Goal: Find specific page/section: Find specific page/section

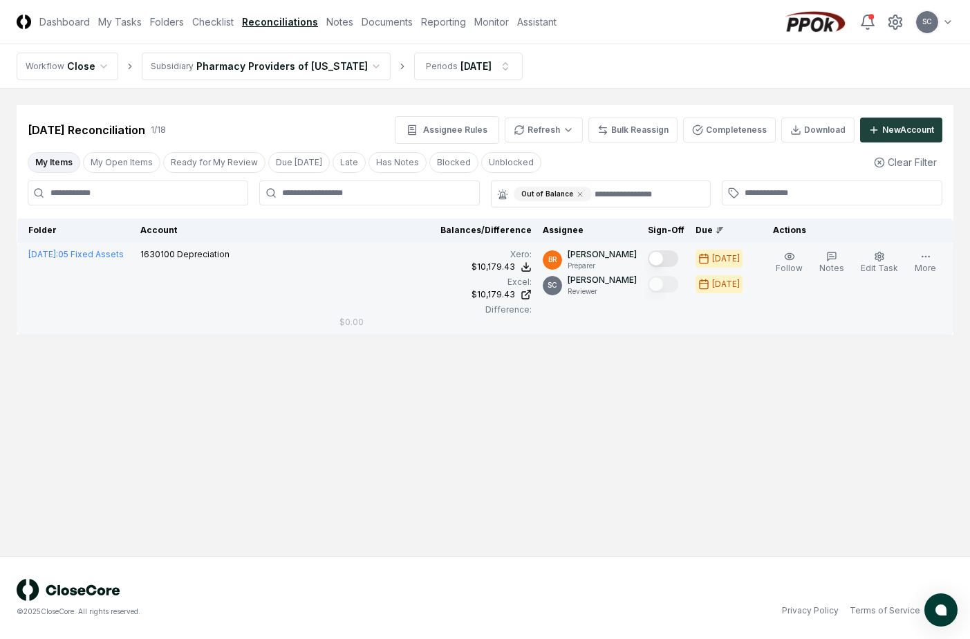
click at [250, 279] on td "1630100 Depreciation" at bounding box center [234, 289] width 199 height 92
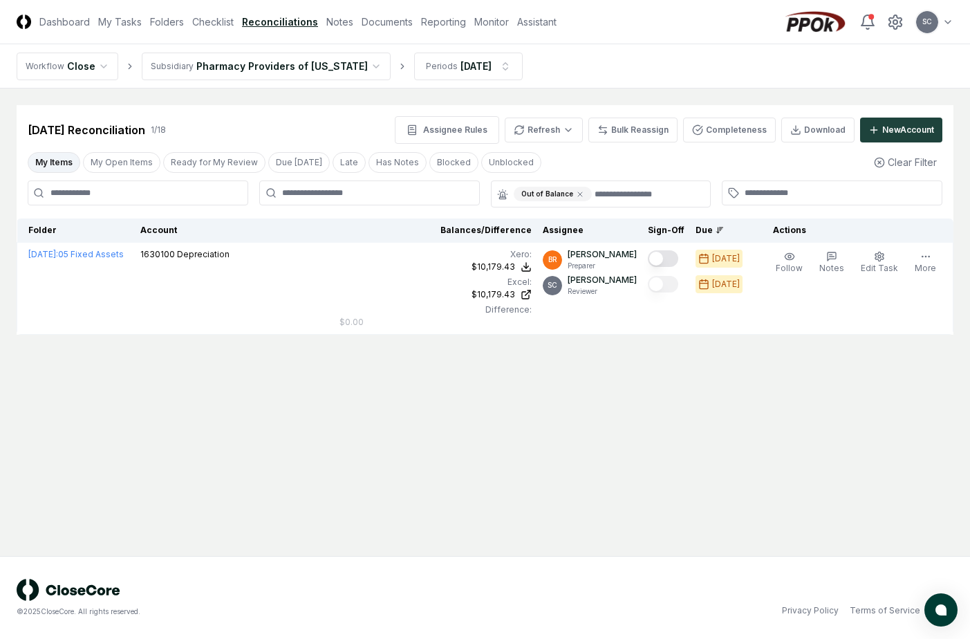
click at [286, 17] on link "Reconciliations" at bounding box center [280, 22] width 76 height 15
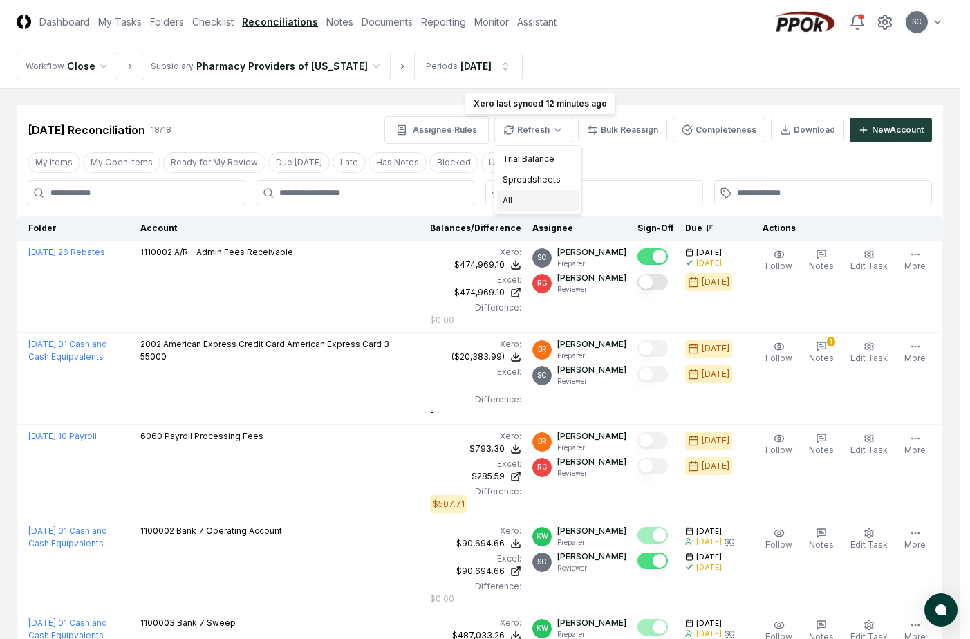
click at [525, 201] on div "All" at bounding box center [538, 200] width 82 height 21
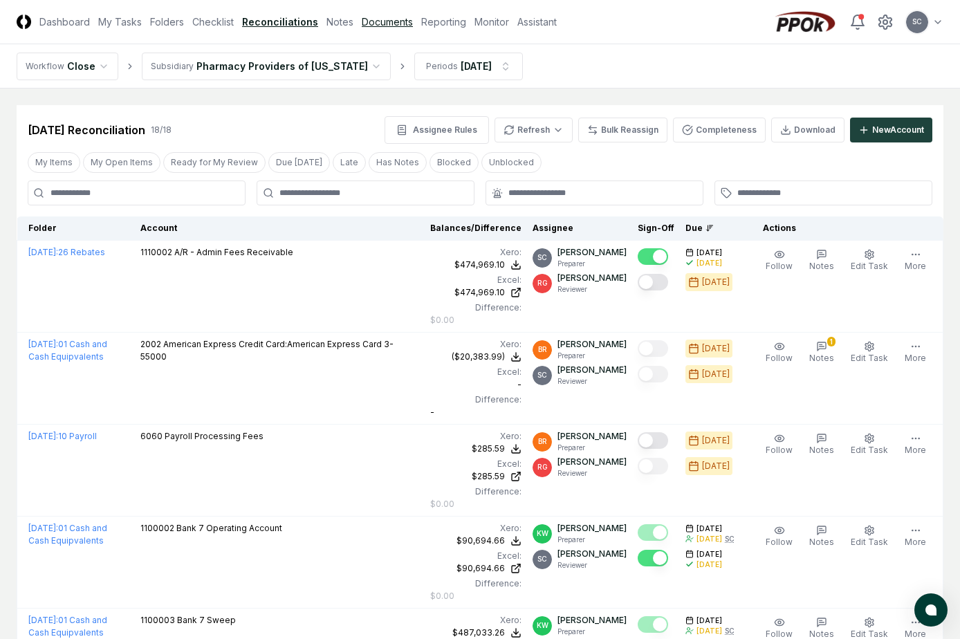
click at [382, 19] on link "Documents" at bounding box center [387, 22] width 51 height 15
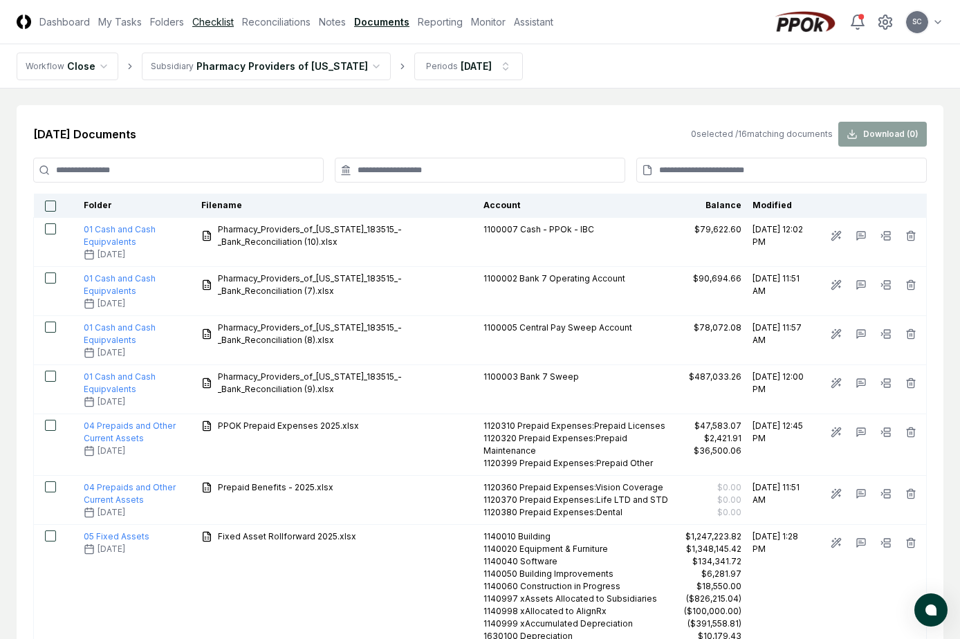
click at [214, 28] on link "Checklist" at bounding box center [212, 22] width 41 height 15
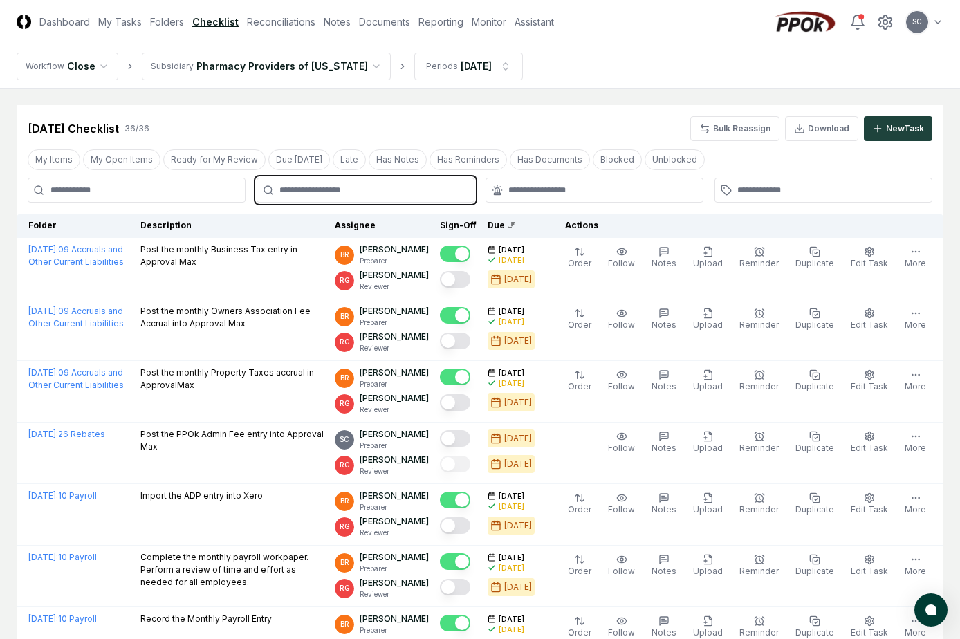
click at [382, 193] on input "text" at bounding box center [372, 190] width 186 height 12
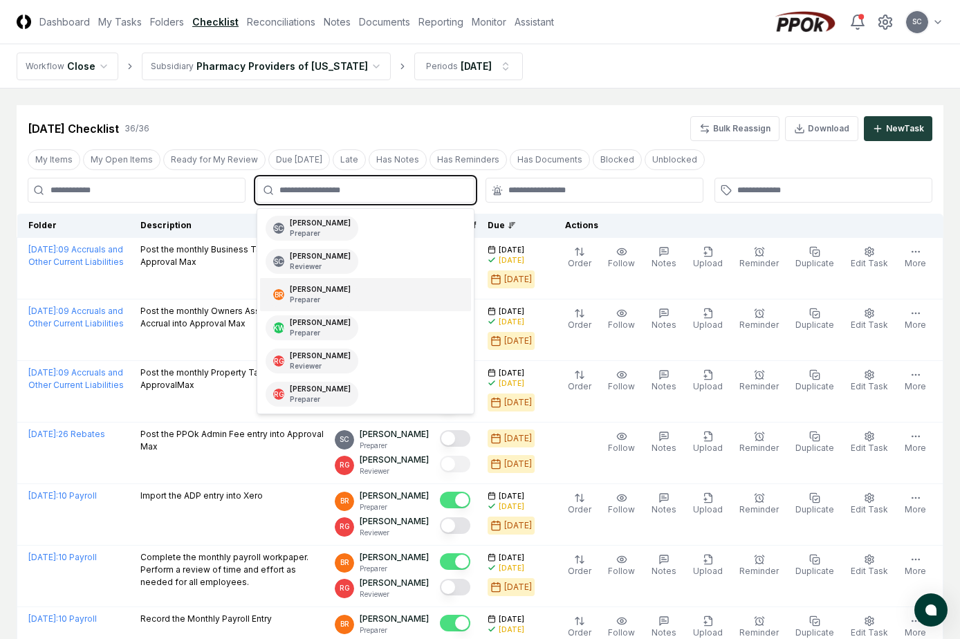
click at [309, 293] on div "[PERSON_NAME] Preparer" at bounding box center [320, 294] width 61 height 21
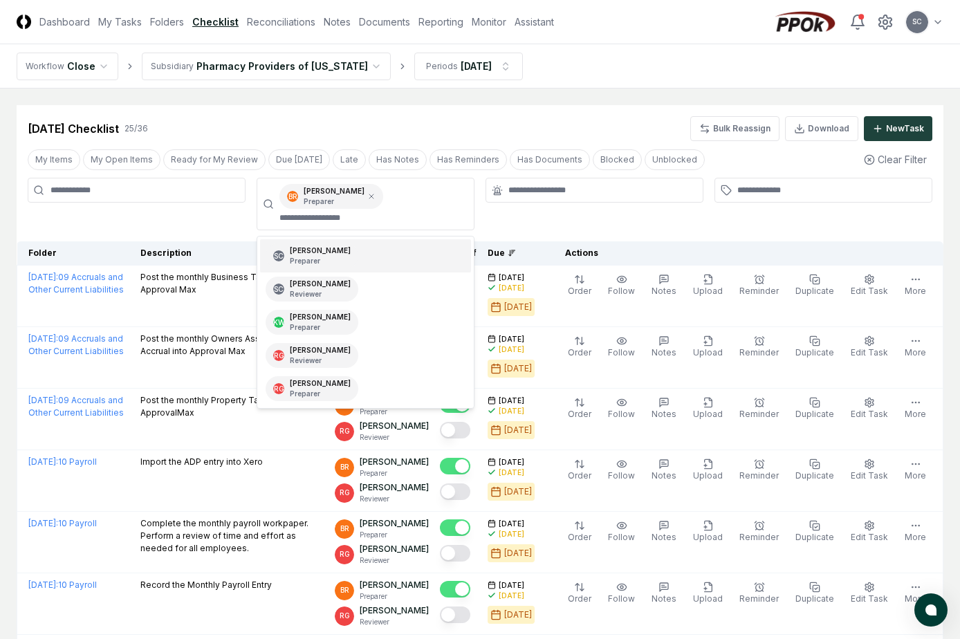
click at [142, 222] on div at bounding box center [137, 204] width 218 height 53
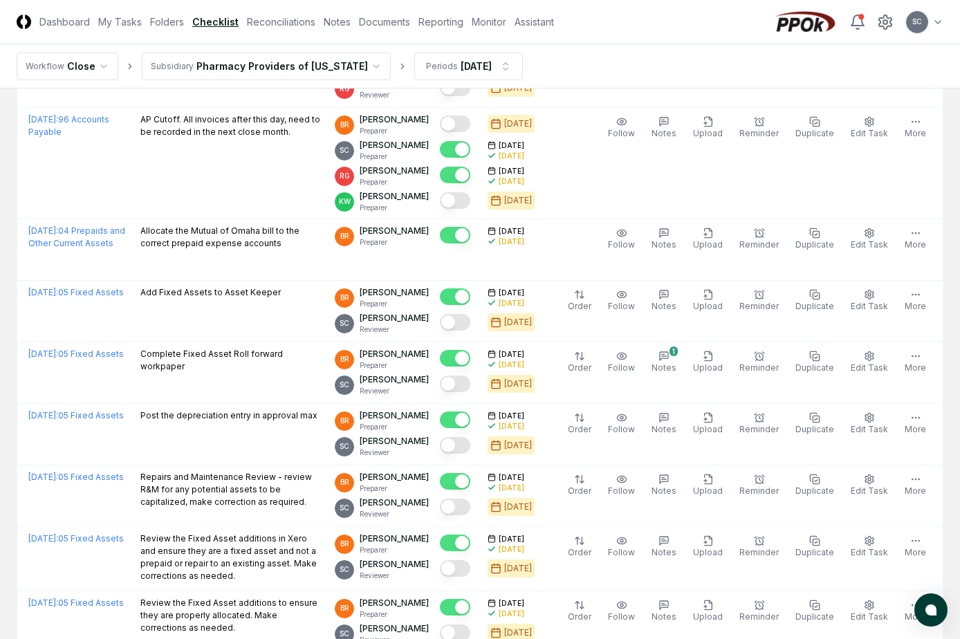
scroll to position [626, 0]
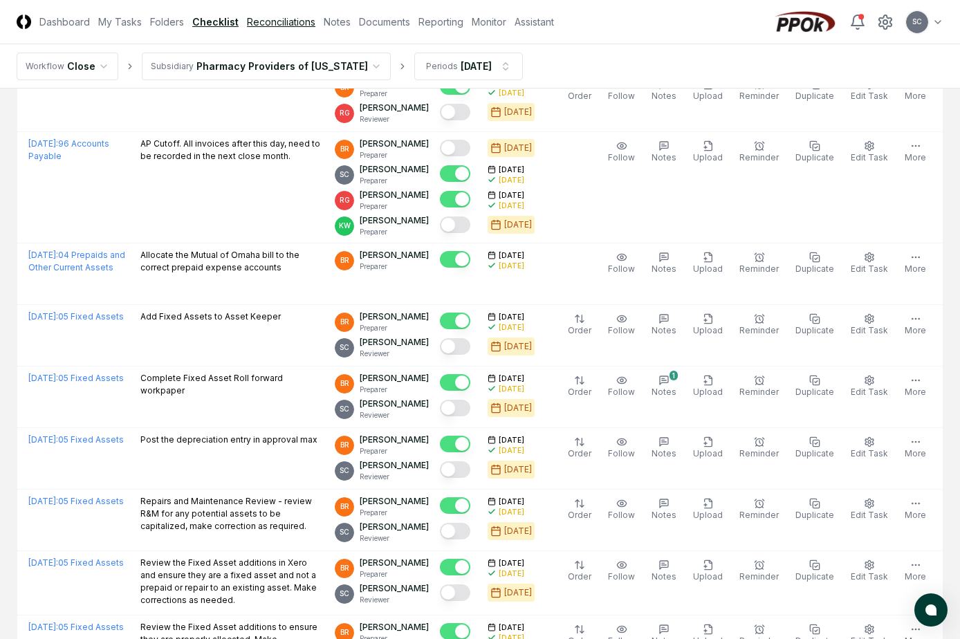
click at [274, 22] on link "Reconciliations" at bounding box center [281, 22] width 68 height 15
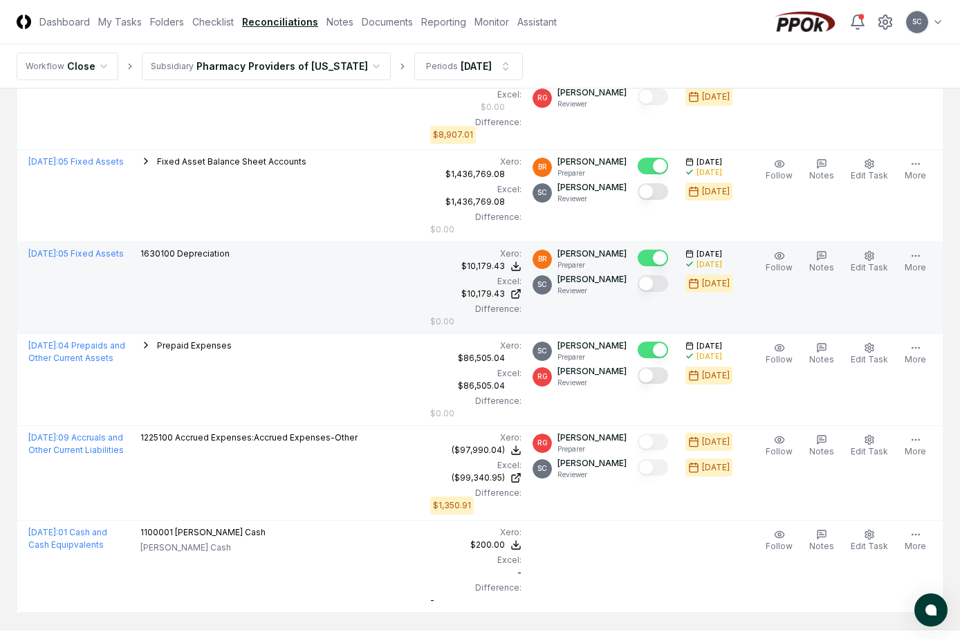
scroll to position [1395, 0]
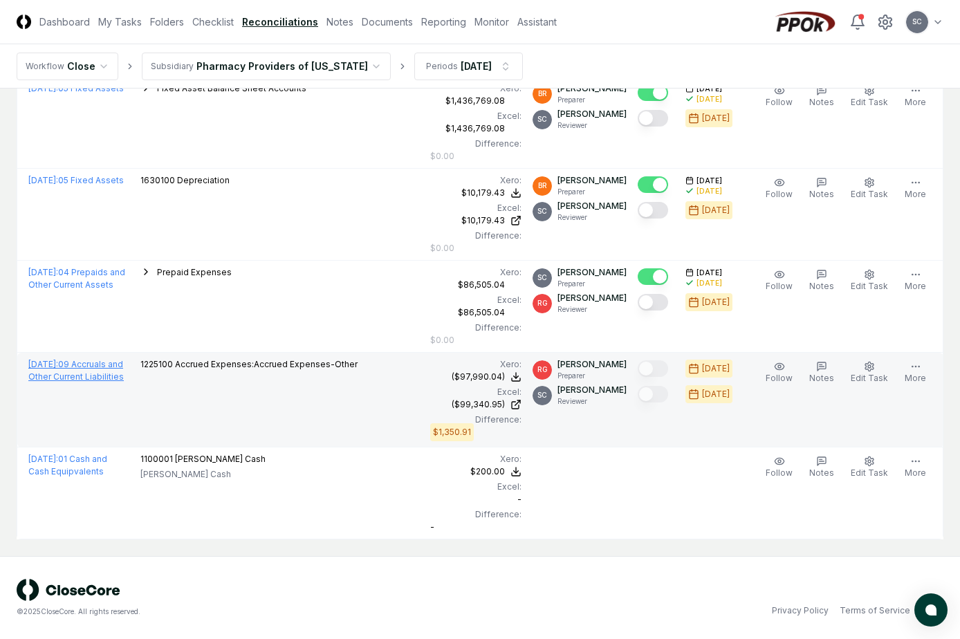
click at [90, 363] on link "[DATE] : 09 Accruals and Other Current Liabilities" at bounding box center [75, 370] width 95 height 23
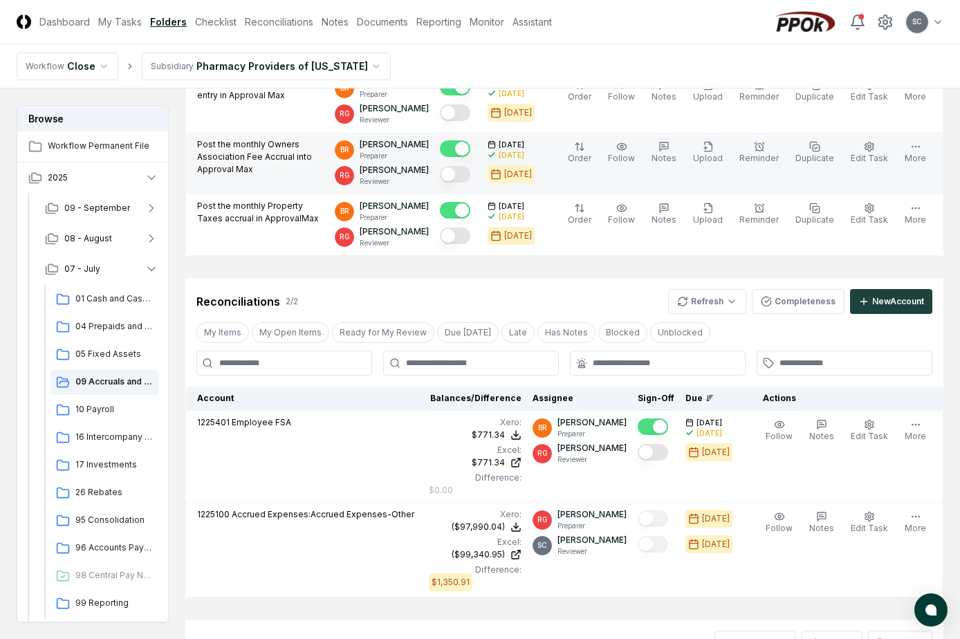
scroll to position [346, 0]
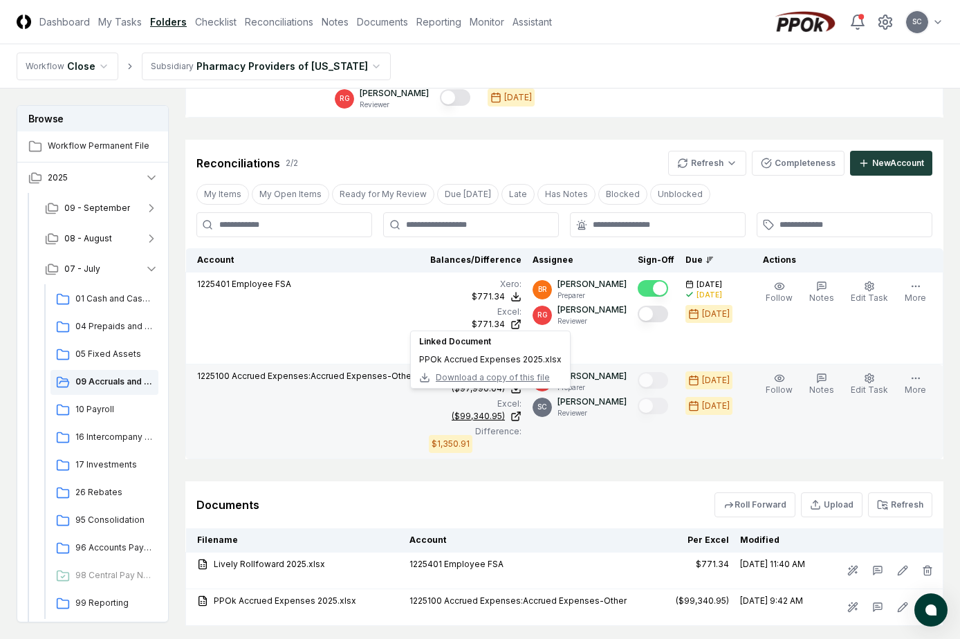
click at [495, 410] on div "($99,340.95)" at bounding box center [477, 416] width 53 height 12
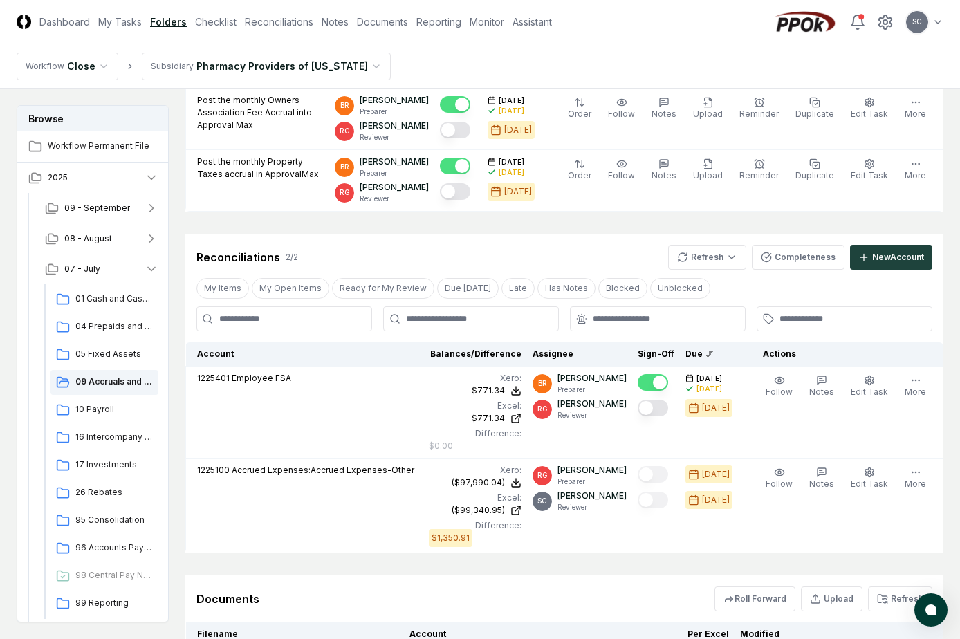
scroll to position [277, 0]
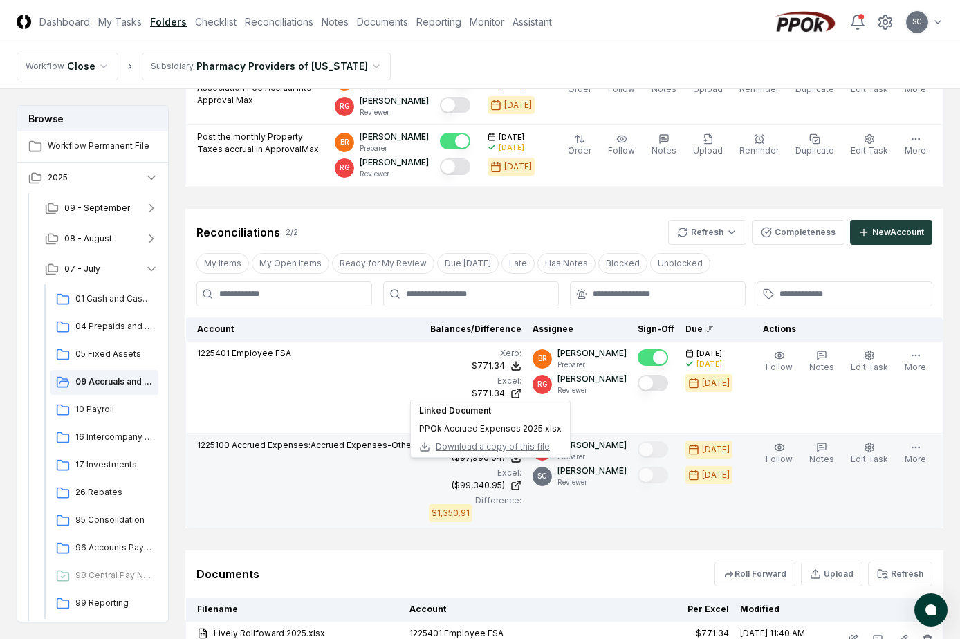
click at [487, 443] on span "Download a copy of this file" at bounding box center [493, 446] width 114 height 12
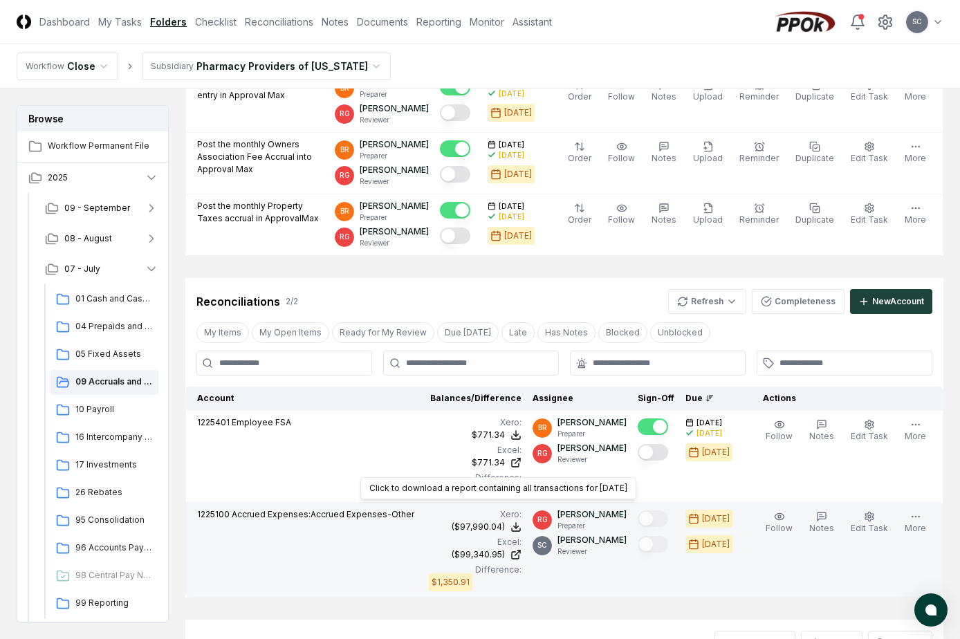
click at [487, 521] on div "($97,990.04)" at bounding box center [477, 527] width 53 height 12
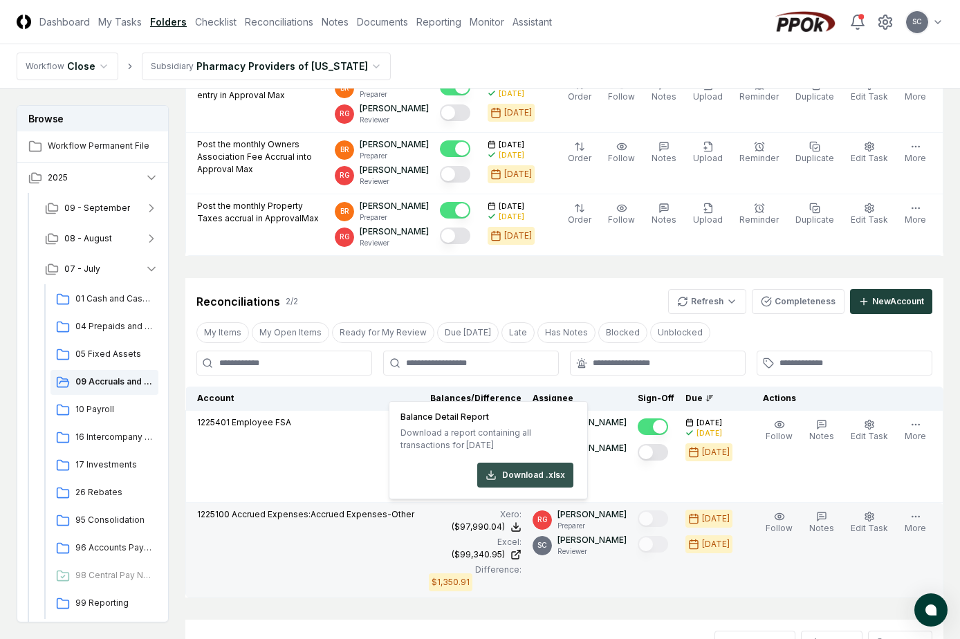
click at [516, 475] on button "Download .xlsx" at bounding box center [525, 474] width 96 height 25
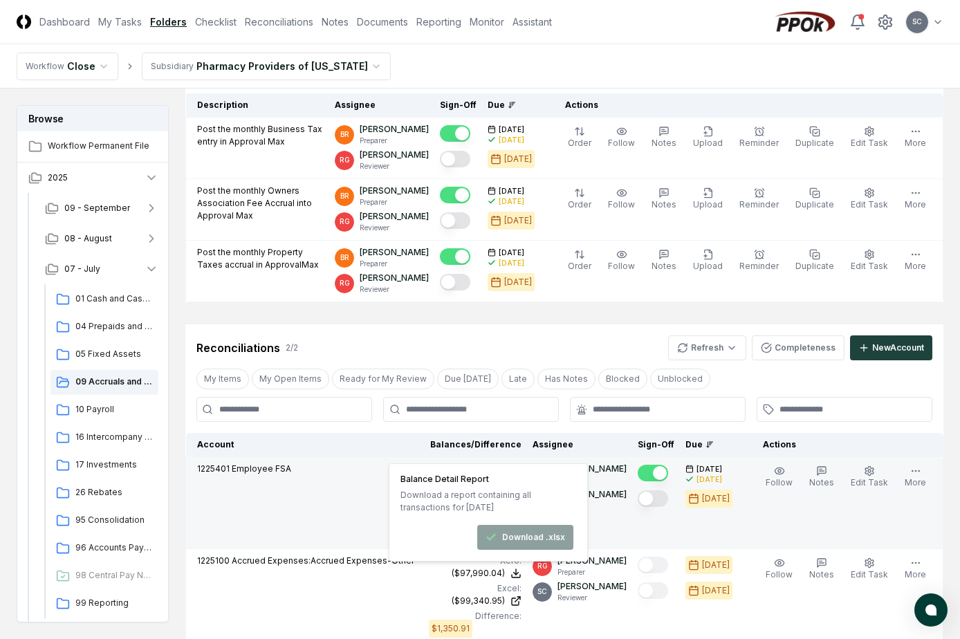
scroll to position [138, 0]
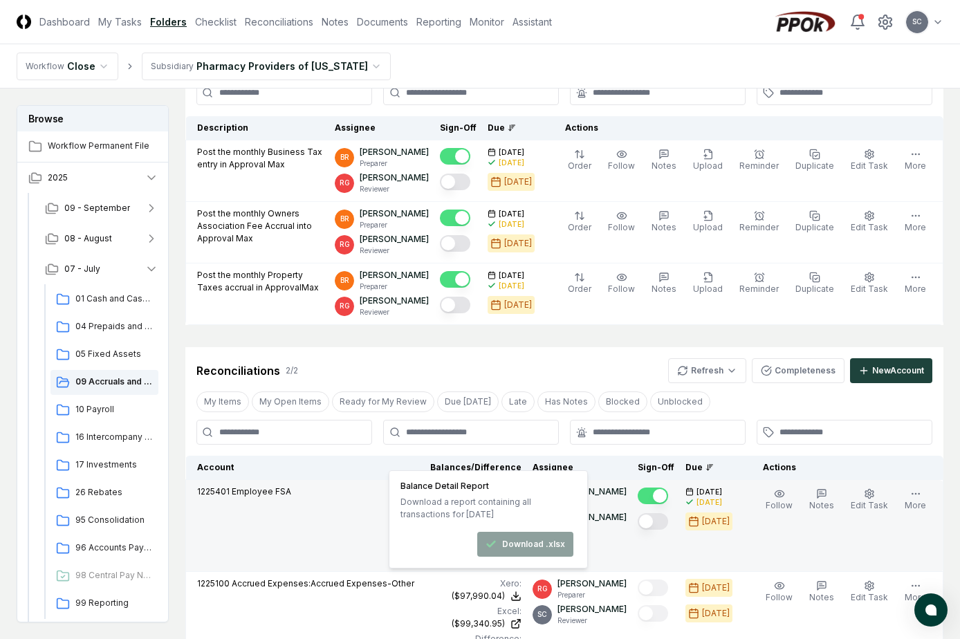
click at [305, 514] on td "1225401 Employee FSA" at bounding box center [304, 526] width 237 height 92
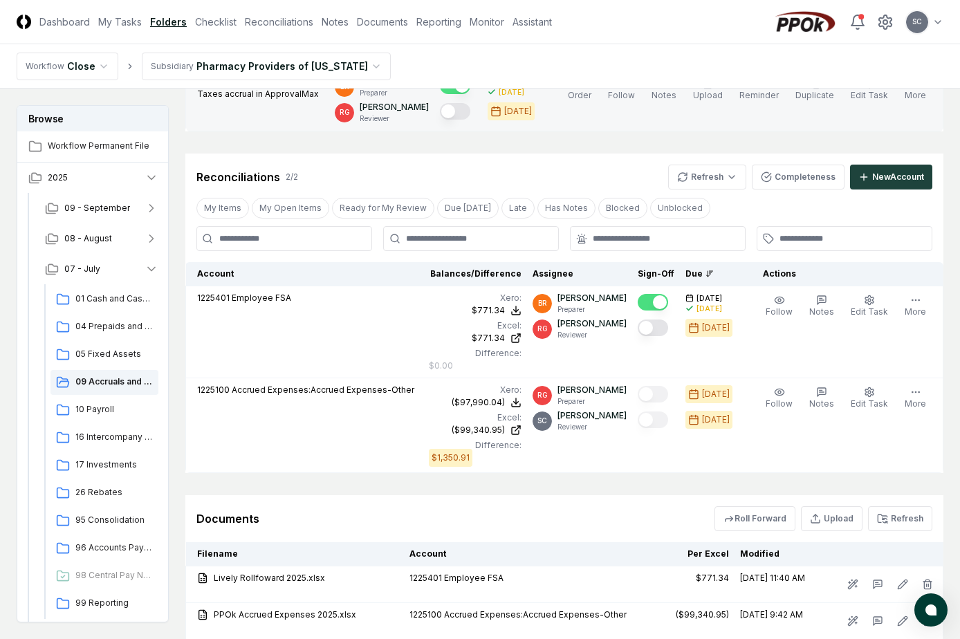
scroll to position [346, 0]
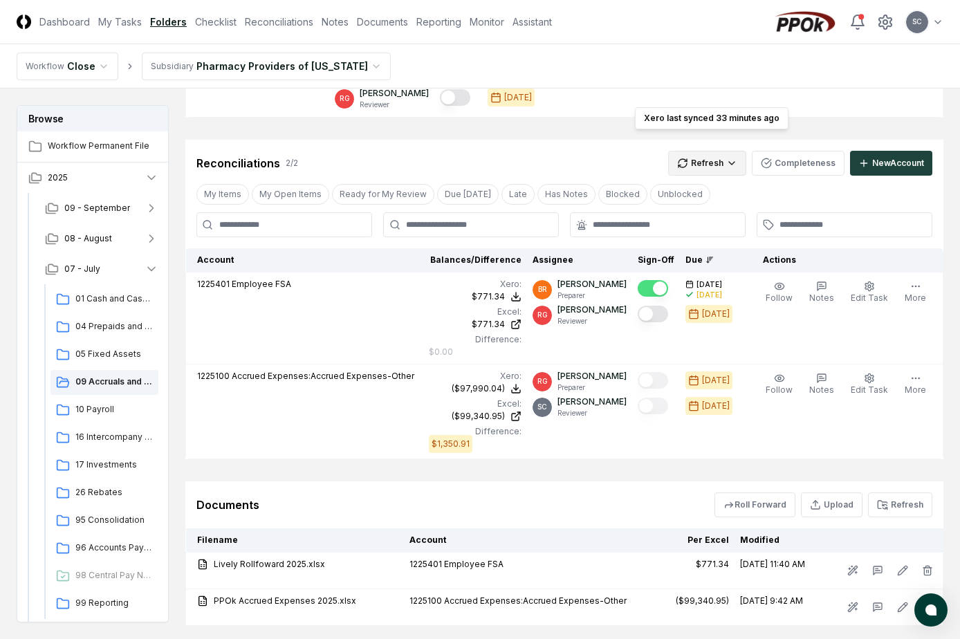
click at [711, 140] on html "CloseCore Dashboard My Tasks Folders Checklist Reconciliations Notes Documents …" at bounding box center [480, 189] width 960 height 1071
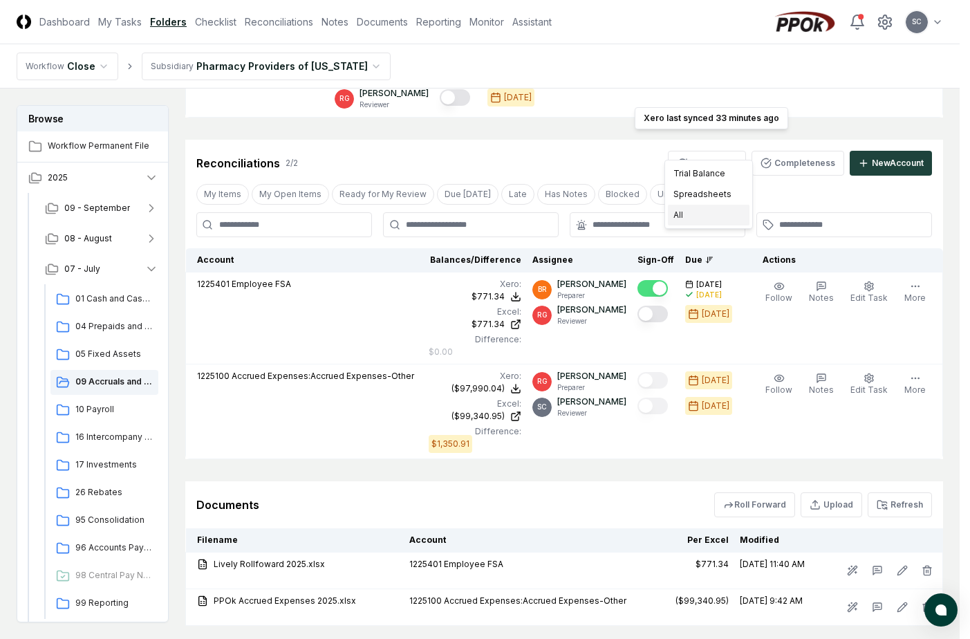
click at [704, 213] on div "All" at bounding box center [709, 215] width 82 height 21
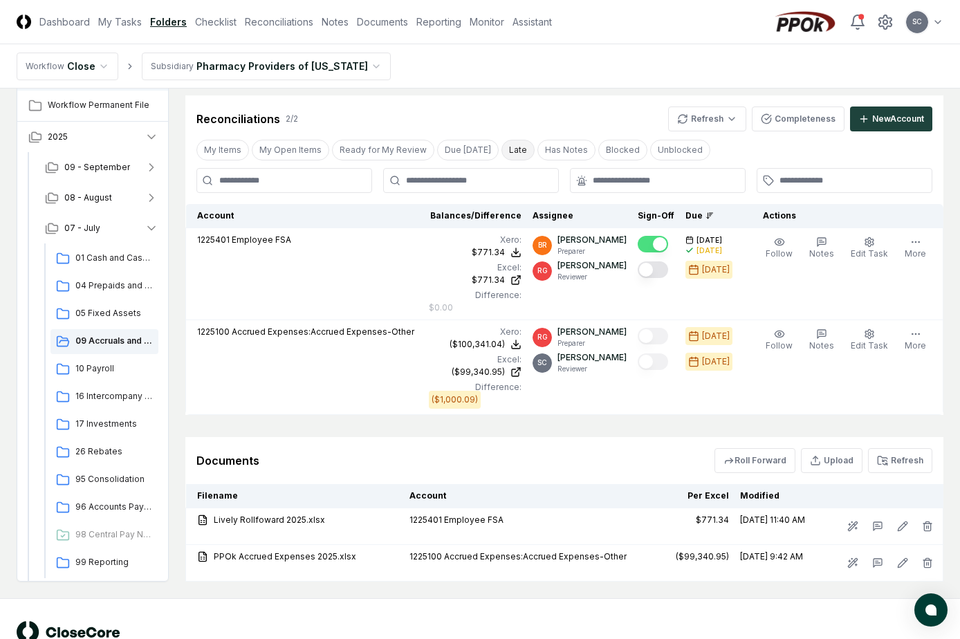
scroll to position [413, 0]
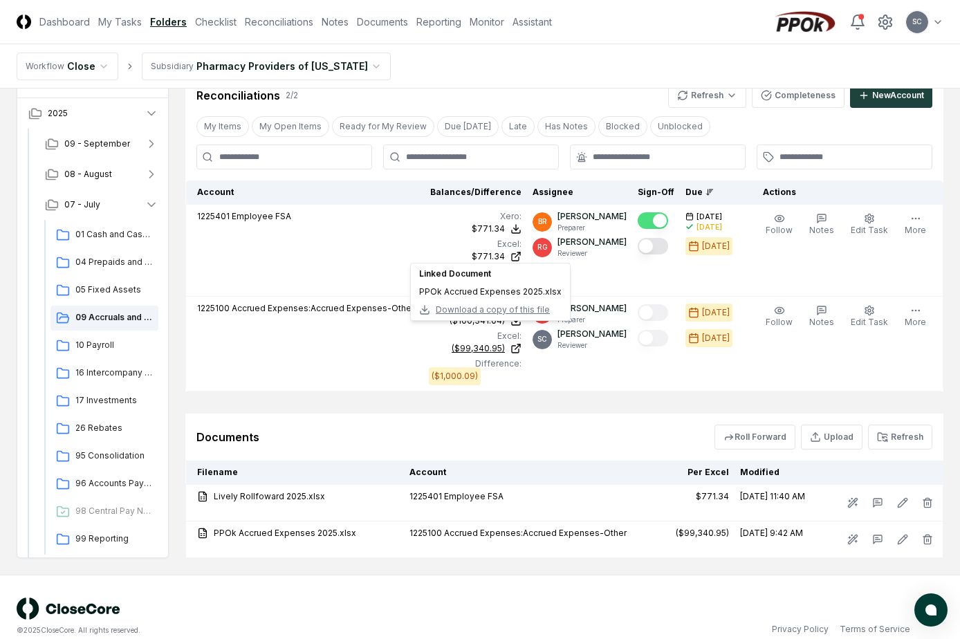
click at [499, 342] on div "($99,340.95)" at bounding box center [477, 348] width 53 height 12
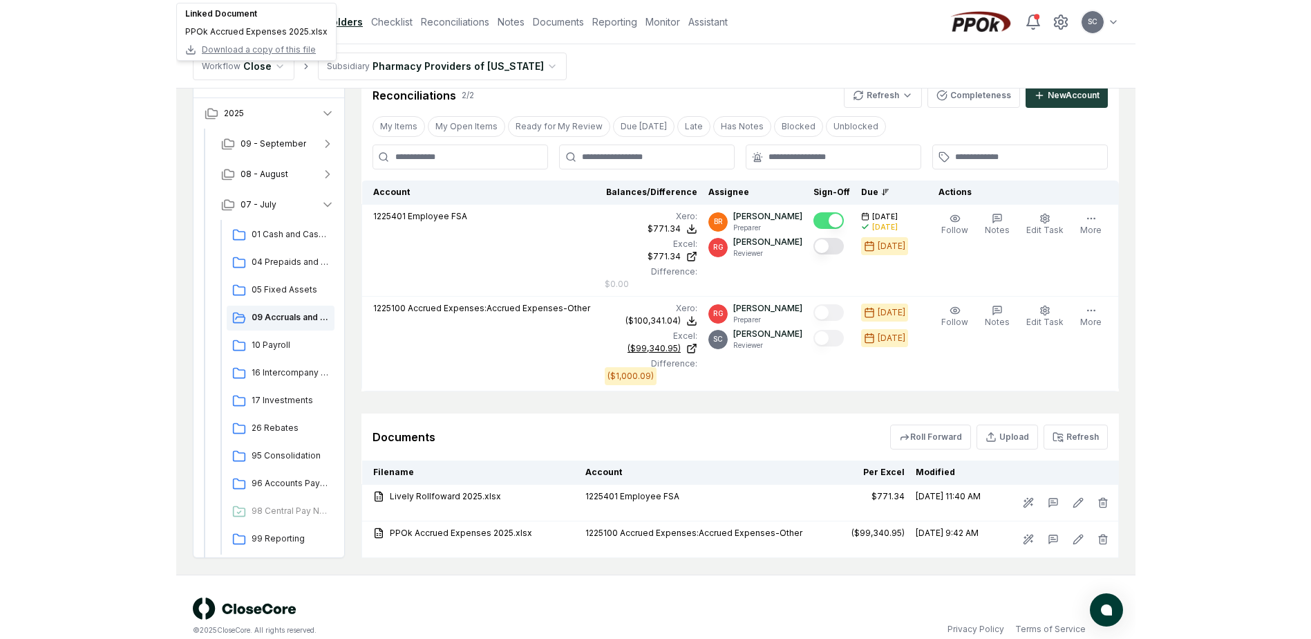
scroll to position [350, 0]
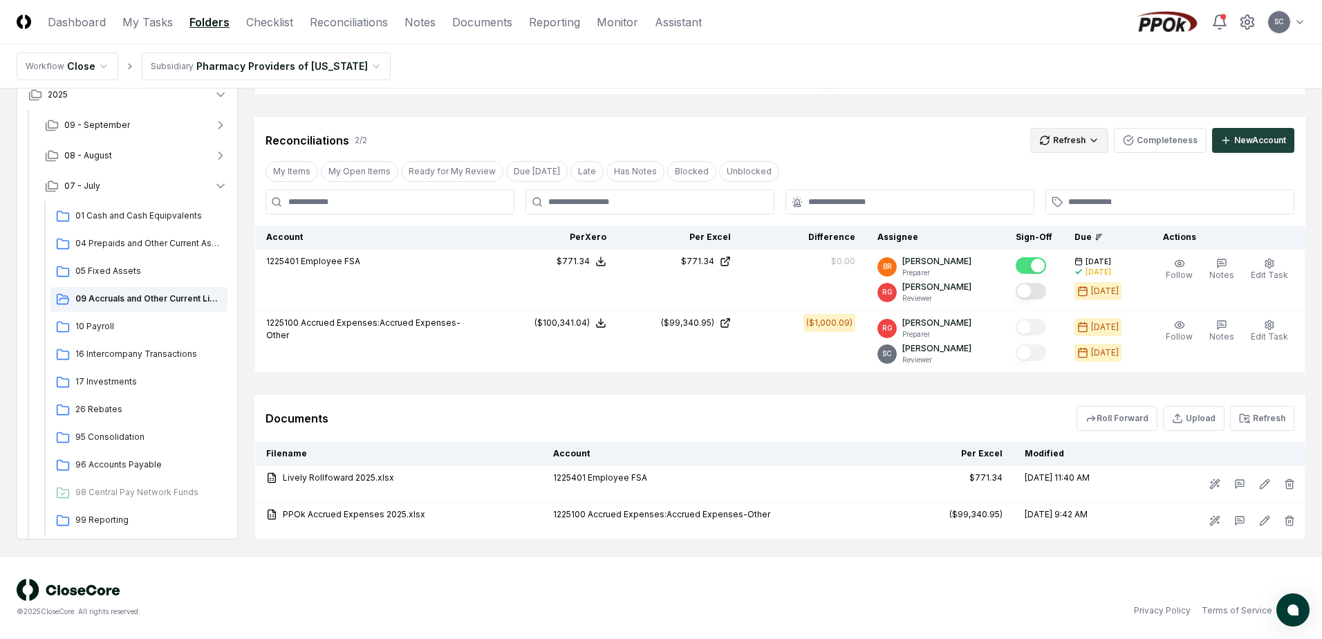
click at [969, 142] on html "CloseCore Dashboard My Tasks Folders Checklist Reconciliations Notes Documents …" at bounding box center [661, 144] width 1322 height 989
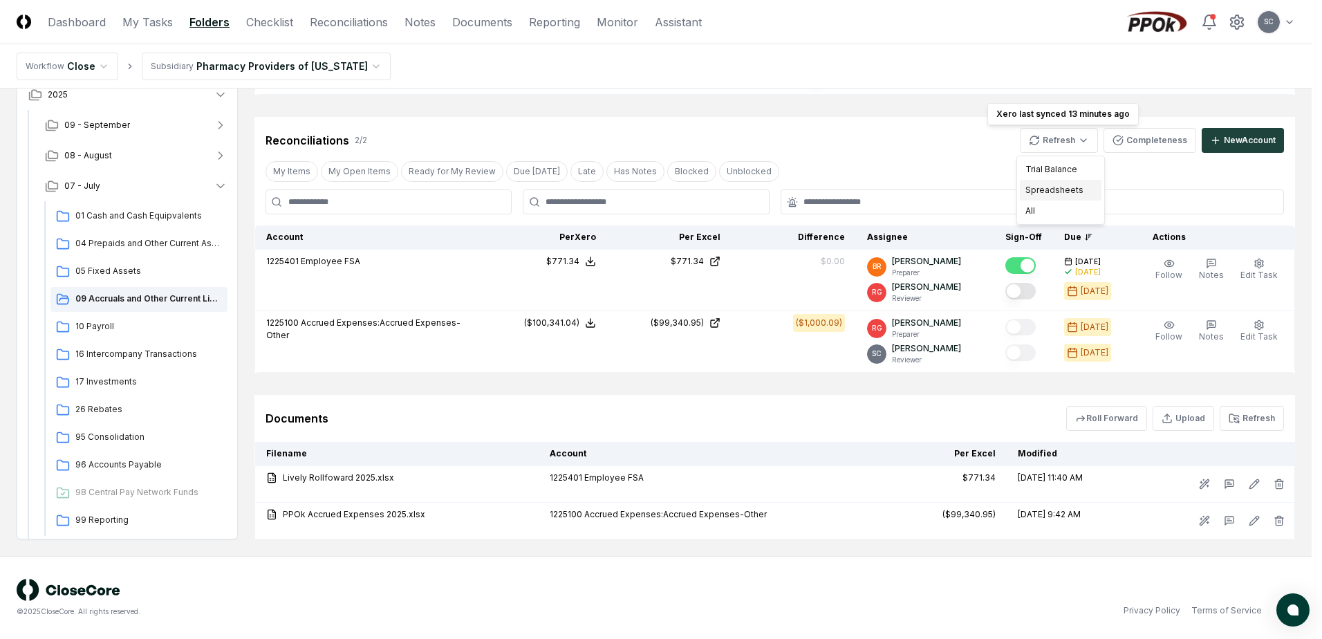
click at [969, 185] on div "Spreadsheets" at bounding box center [1061, 190] width 82 height 21
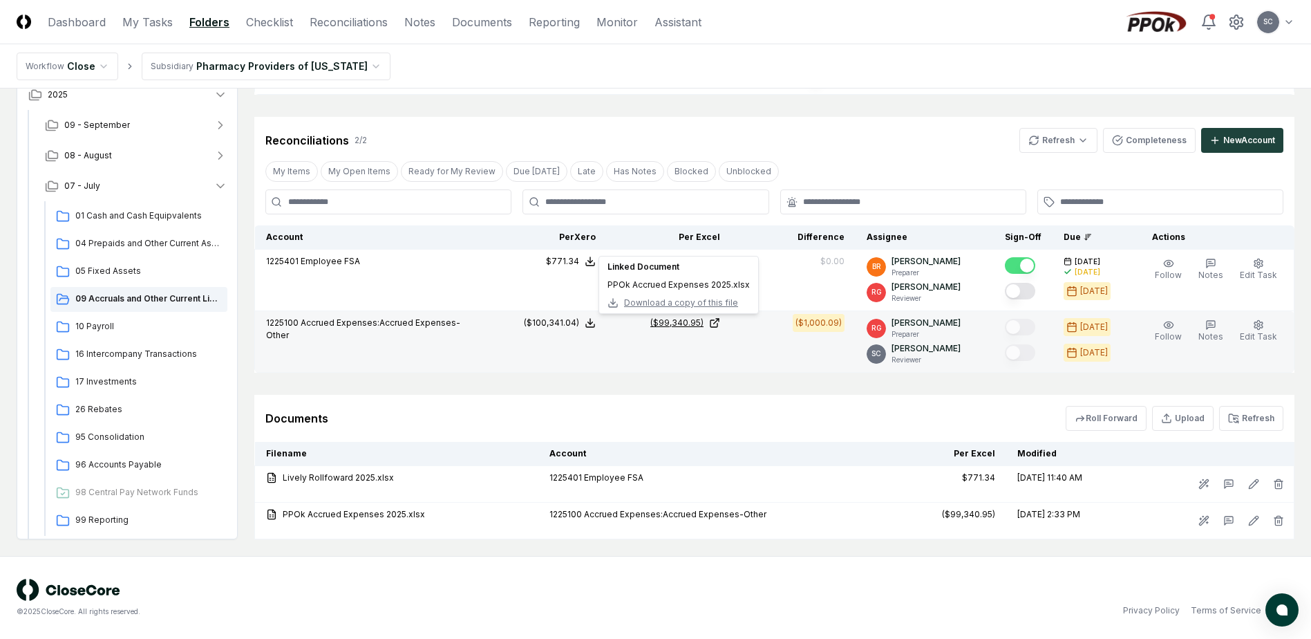
click at [697, 322] on div "($99,340.95)" at bounding box center [677, 323] width 53 height 12
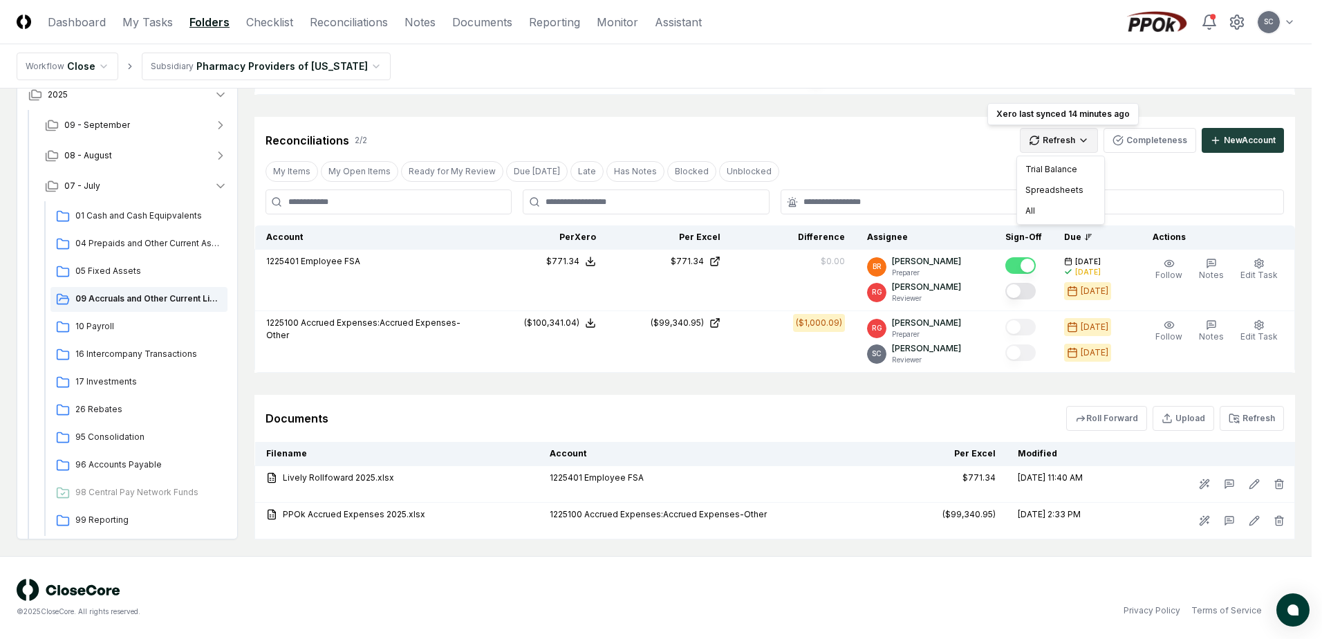
click at [969, 148] on html "CloseCore Dashboard My Tasks Folders Checklist Reconciliations Notes Documents …" at bounding box center [661, 144] width 1322 height 989
click at [969, 191] on div "Spreadsheets" at bounding box center [1061, 190] width 82 height 21
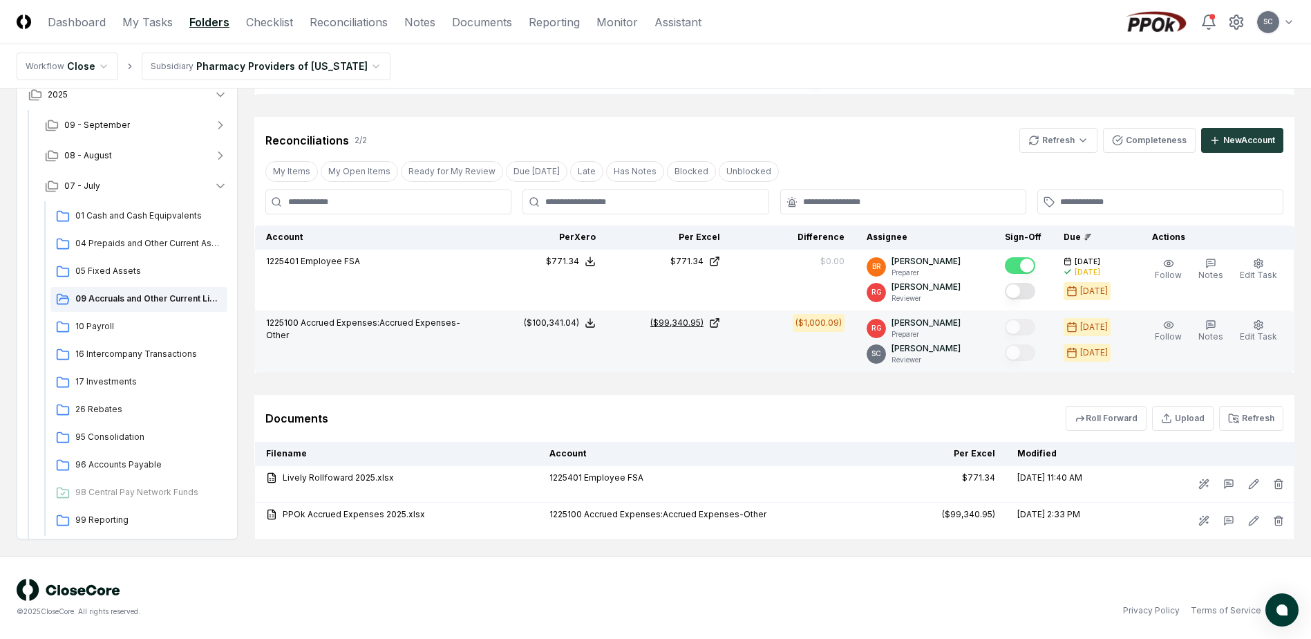
click at [688, 319] on div "($99,340.95)" at bounding box center [677, 323] width 53 height 12
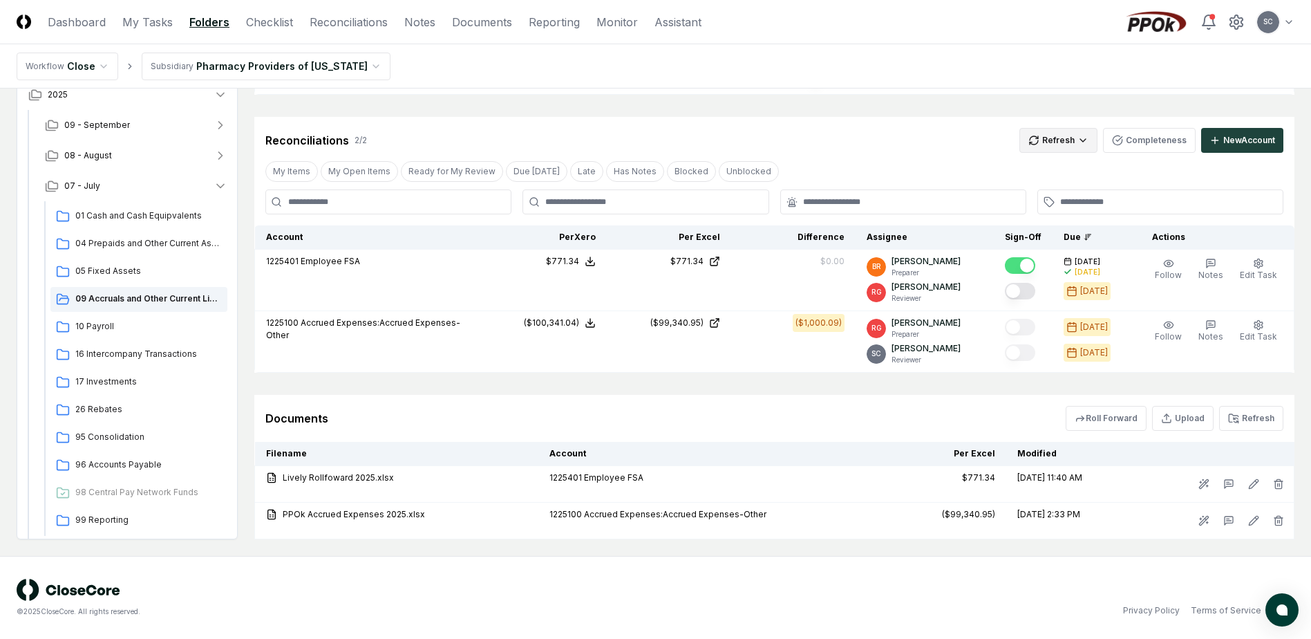
click at [969, 135] on html "CloseCore Dashboard My Tasks Folders Checklist Reconciliations Notes Documents …" at bounding box center [655, 144] width 1311 height 989
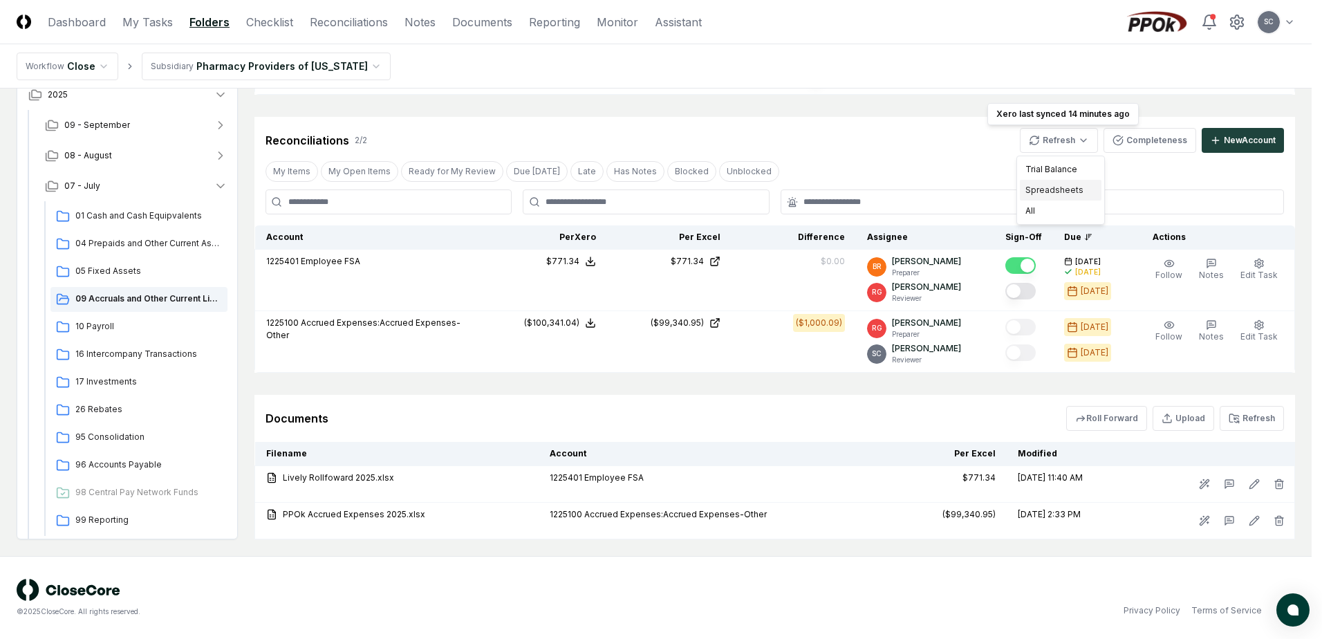
click at [969, 189] on div "Spreadsheets" at bounding box center [1061, 190] width 82 height 21
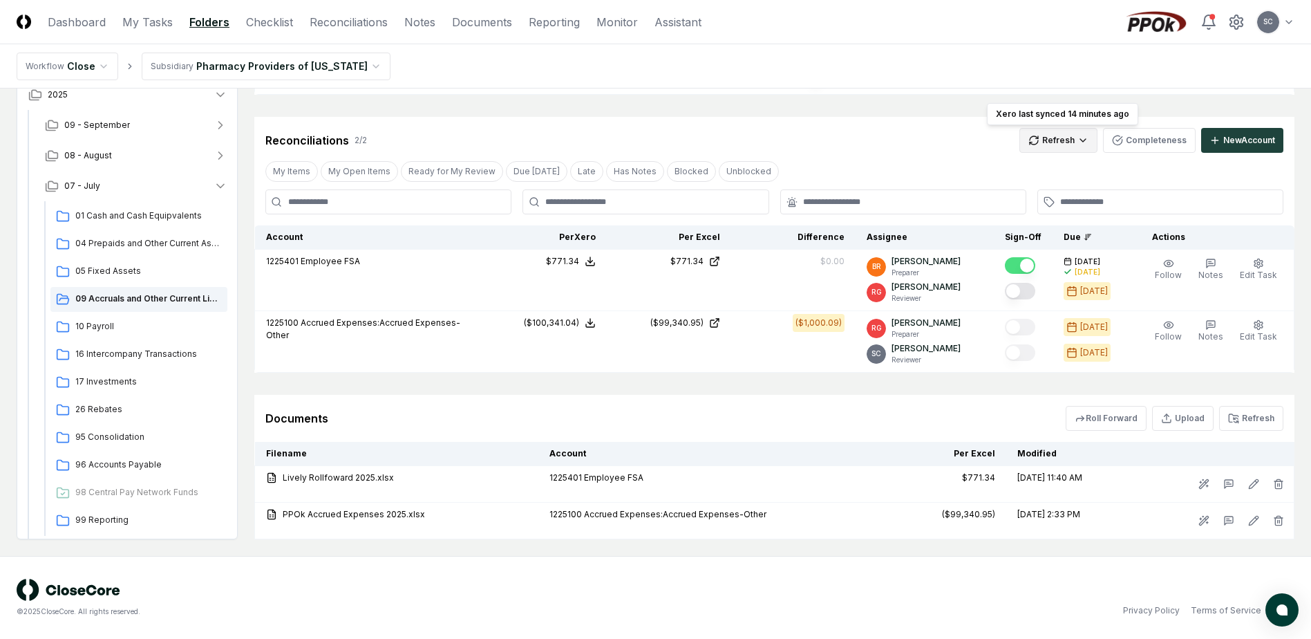
click at [969, 140] on html "CloseCore Dashboard My Tasks Folders Checklist Reconciliations Notes Documents …" at bounding box center [655, 144] width 1311 height 989
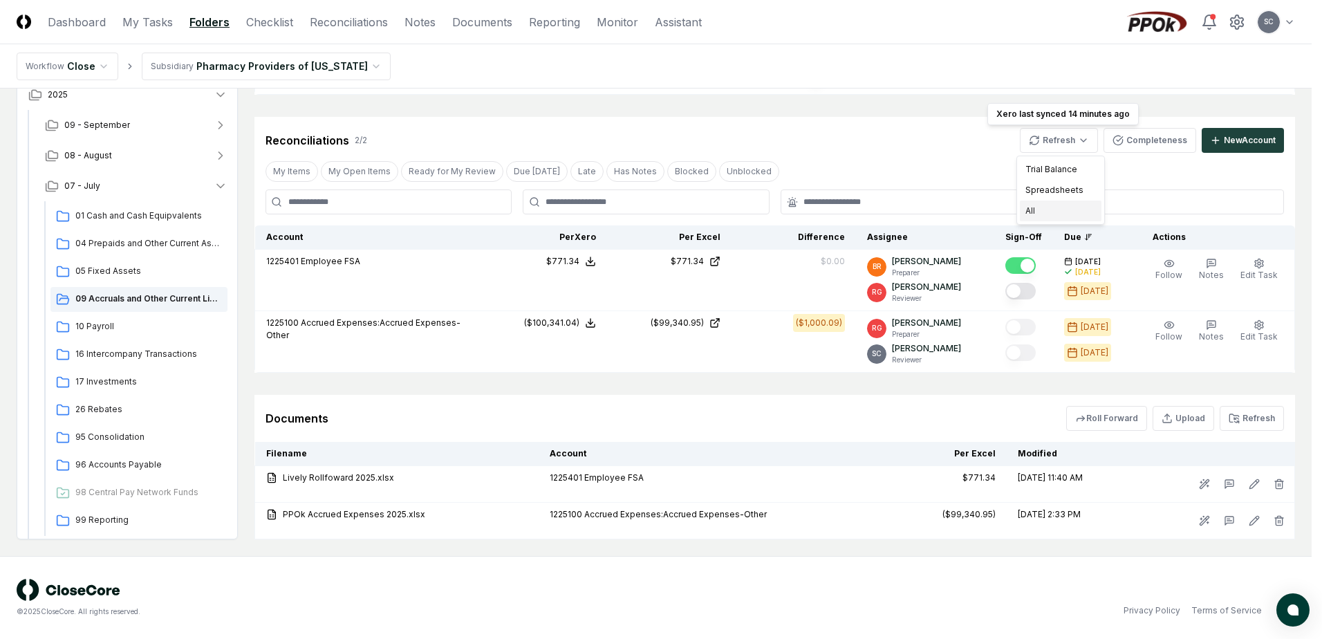
click at [969, 207] on div "All" at bounding box center [1061, 210] width 82 height 21
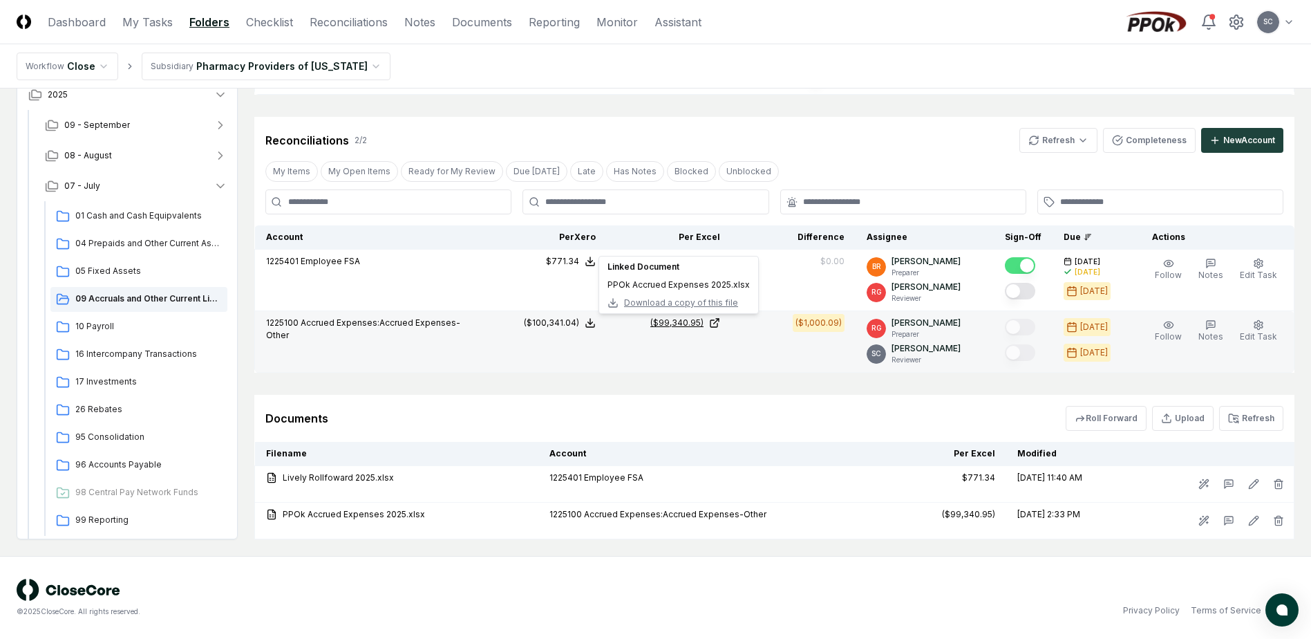
click at [689, 324] on div "($99,340.95)" at bounding box center [677, 323] width 53 height 12
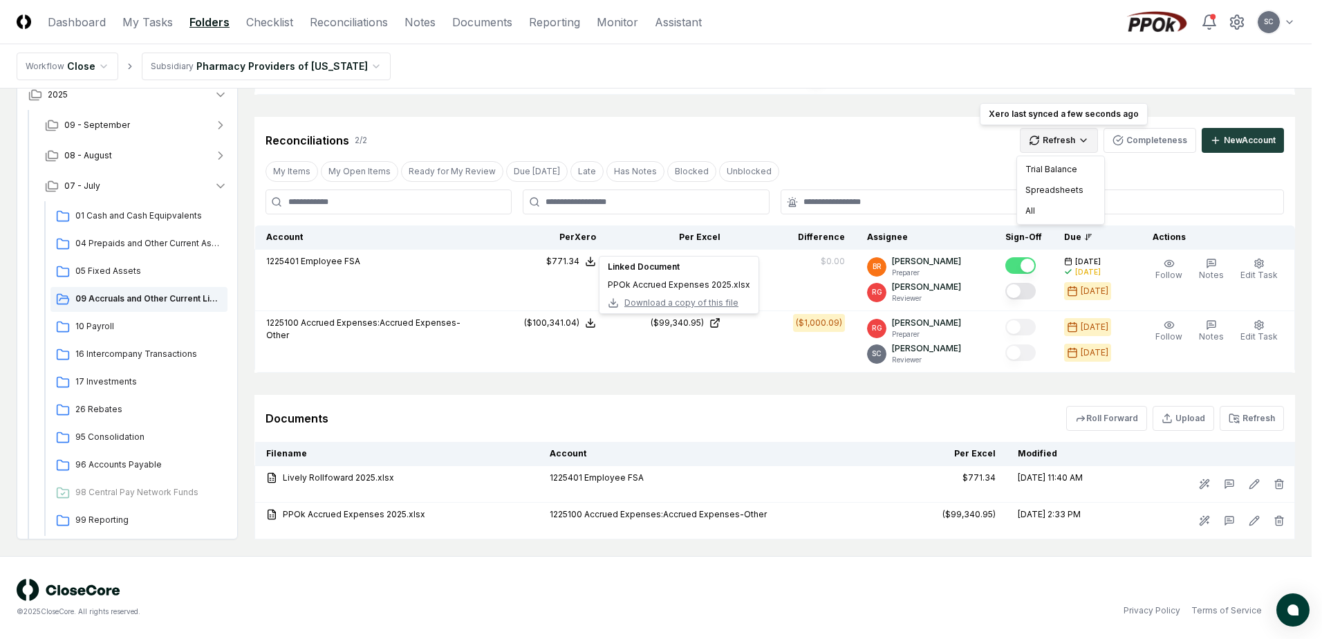
click at [969, 144] on html "CloseCore Dashboard My Tasks Folders Checklist Reconciliations Notes Documents …" at bounding box center [661, 144] width 1322 height 989
click at [969, 203] on div "All" at bounding box center [1061, 210] width 82 height 21
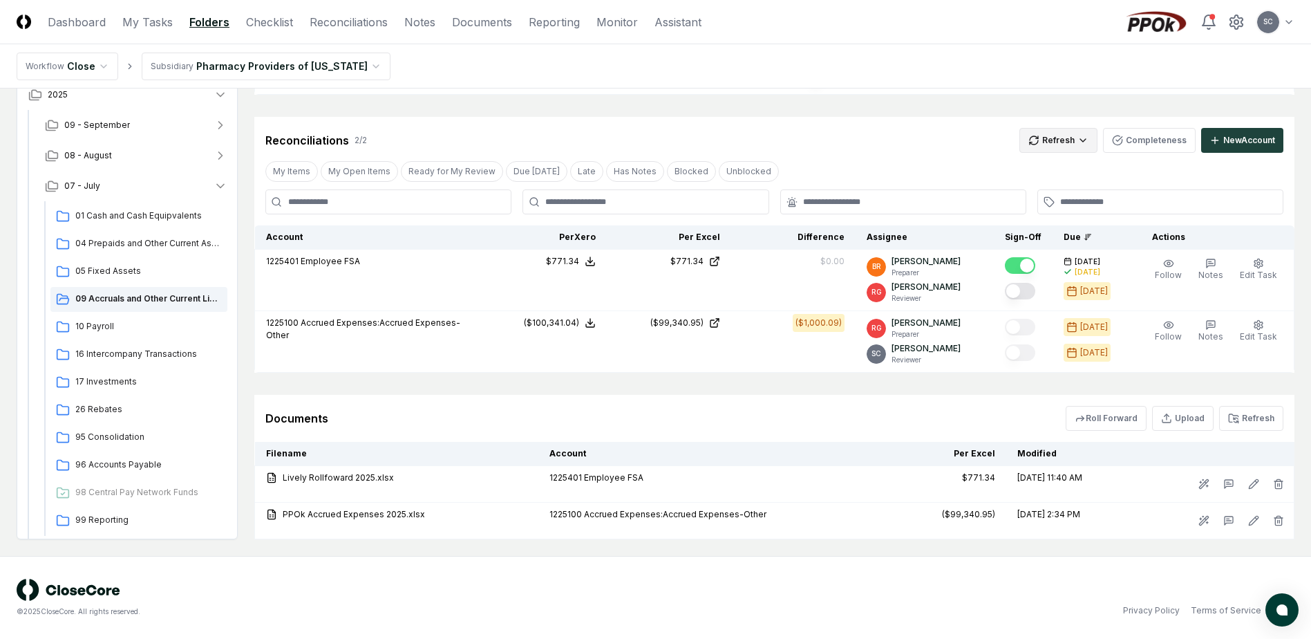
click at [969, 144] on html "CloseCore Dashboard My Tasks Folders Checklist Reconciliations Notes Documents …" at bounding box center [655, 144] width 1311 height 989
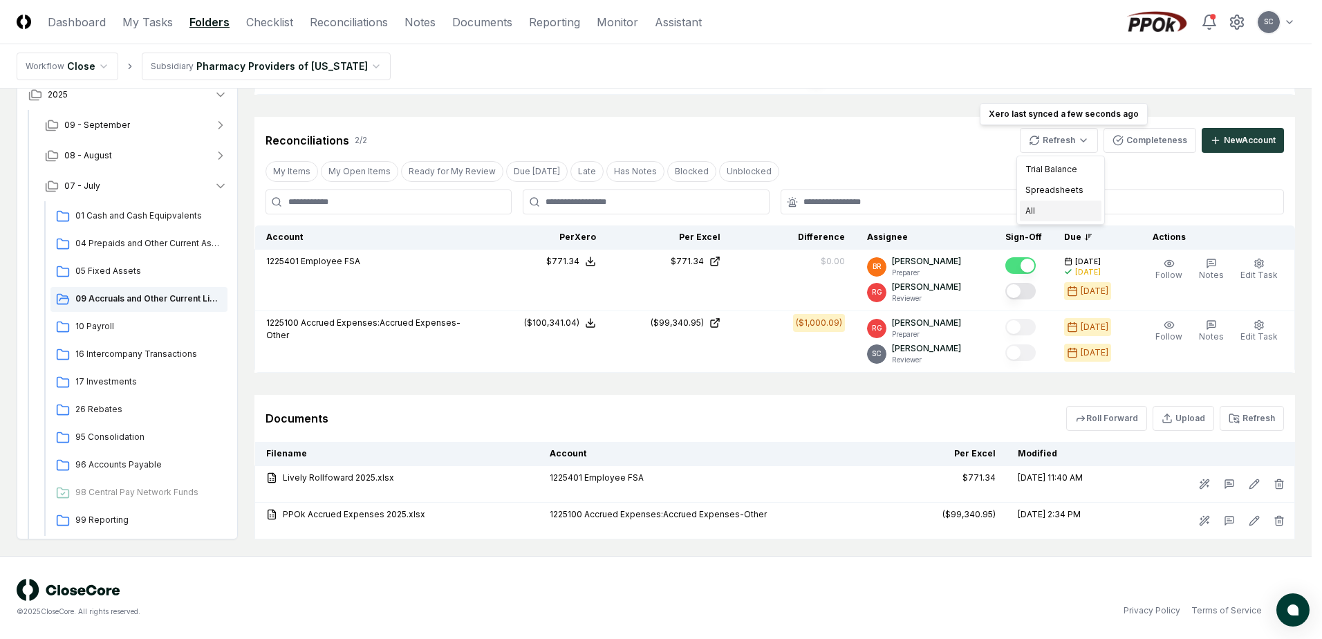
click at [969, 215] on div "All" at bounding box center [1061, 210] width 82 height 21
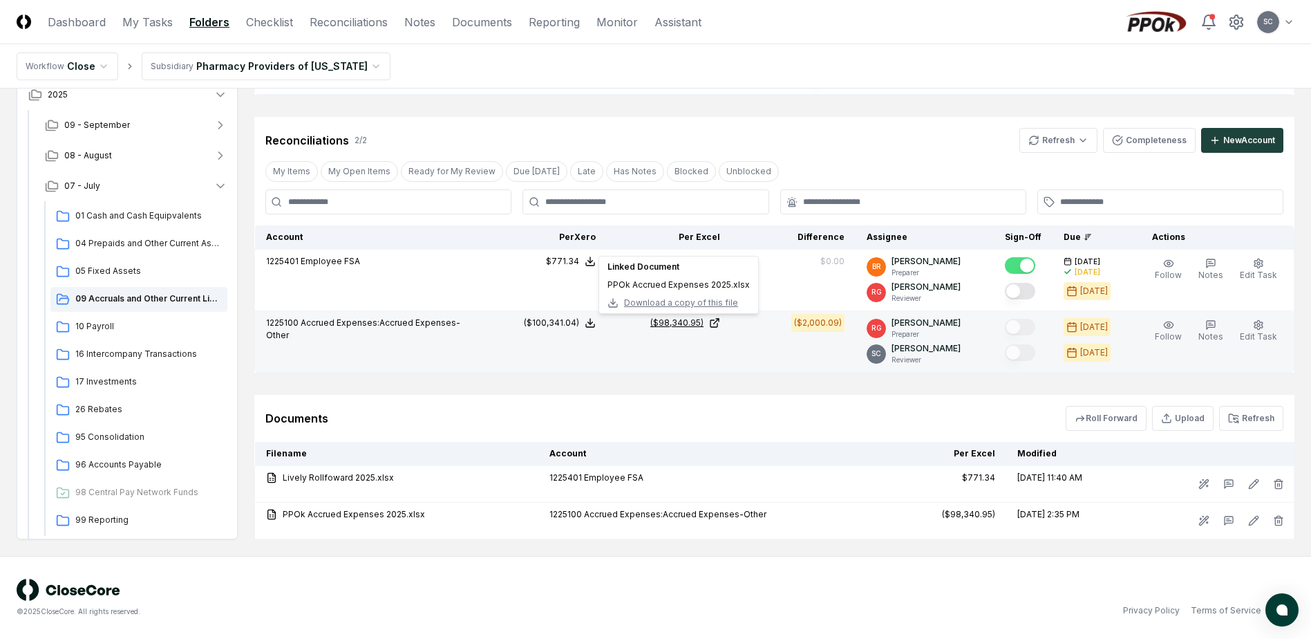
click at [689, 322] on div "($98,340.95)" at bounding box center [677, 323] width 53 height 12
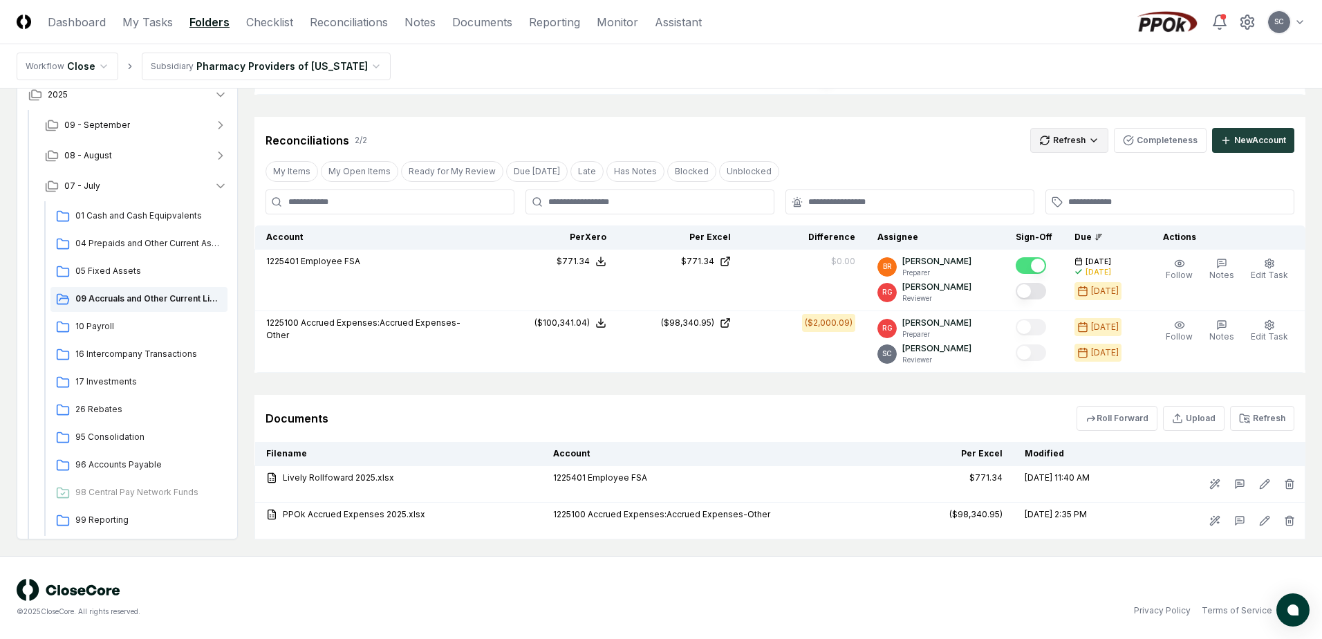
click at [969, 140] on html "CloseCore Dashboard My Tasks Folders Checklist Reconciliations Notes Documents …" at bounding box center [661, 144] width 1322 height 989
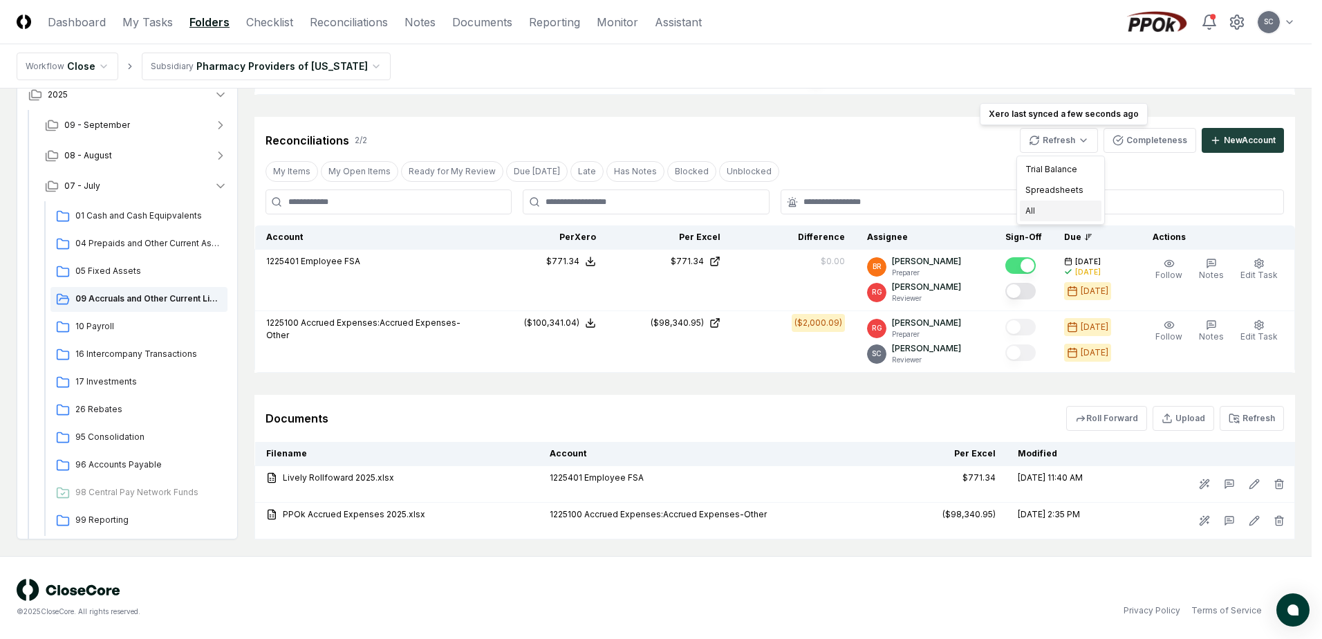
click at [969, 207] on div "All" at bounding box center [1061, 210] width 82 height 21
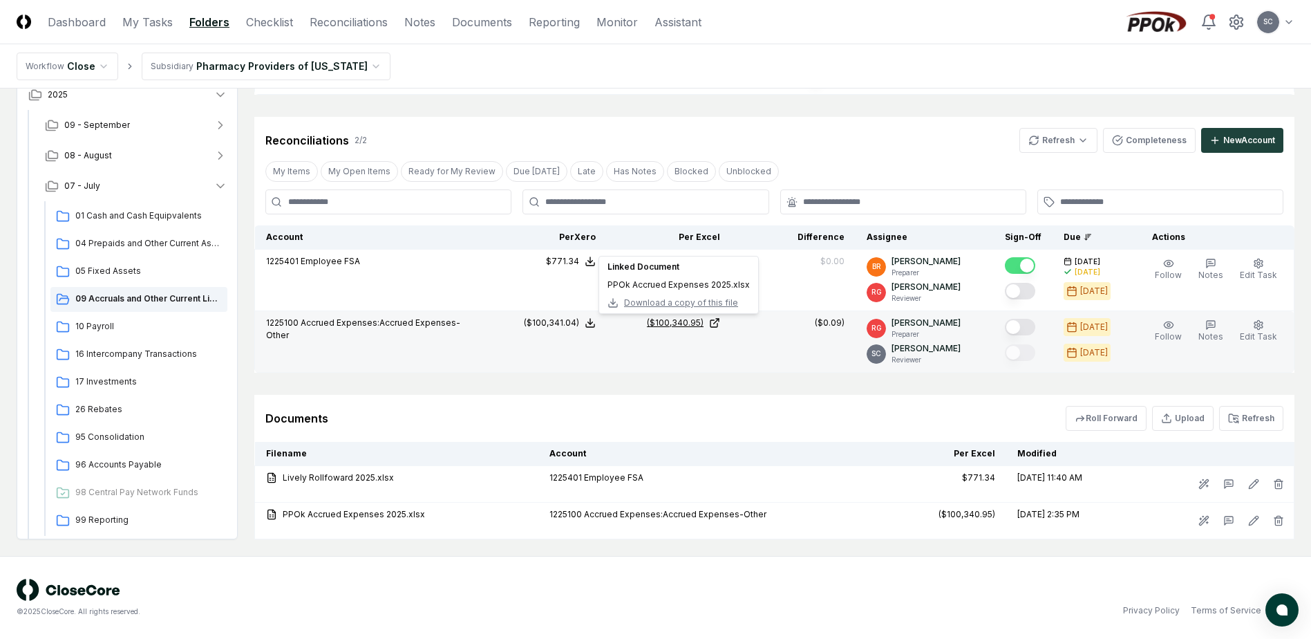
click at [684, 323] on div "($100,340.95)" at bounding box center [675, 323] width 57 height 12
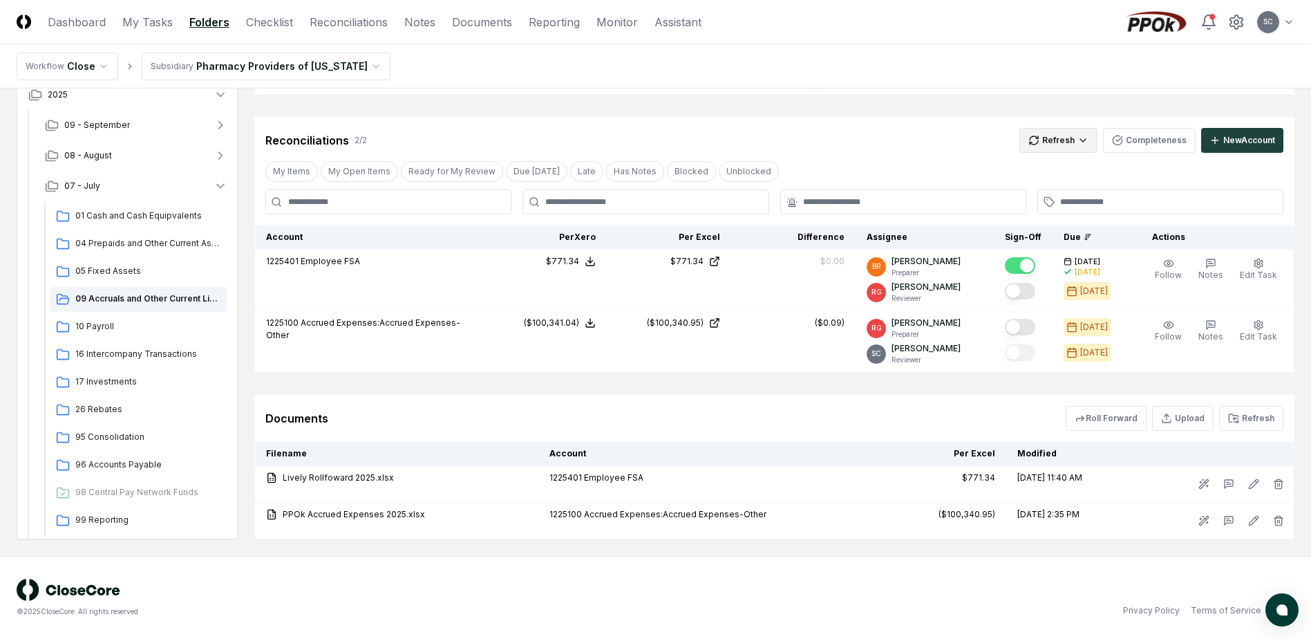
click at [969, 133] on html "CloseCore Dashboard My Tasks Folders Checklist Reconciliations Notes Documents …" at bounding box center [655, 144] width 1311 height 989
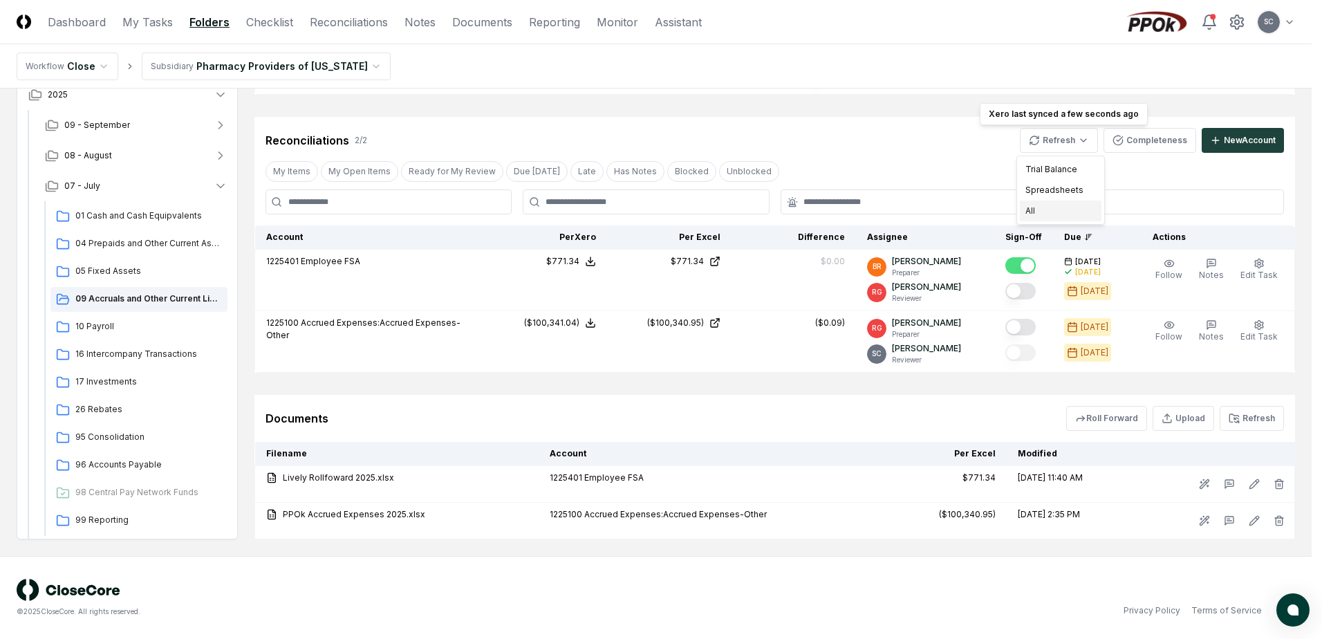
click at [969, 212] on div "All" at bounding box center [1061, 210] width 82 height 21
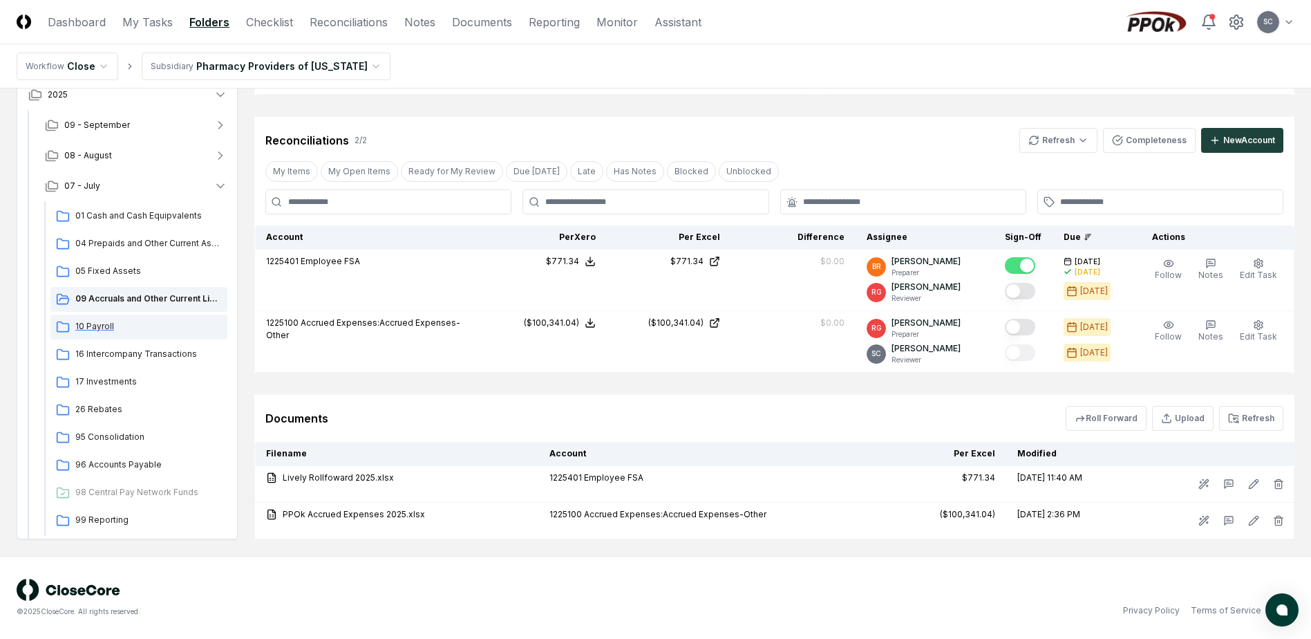
click at [97, 323] on span "10 Payroll" at bounding box center [148, 326] width 147 height 12
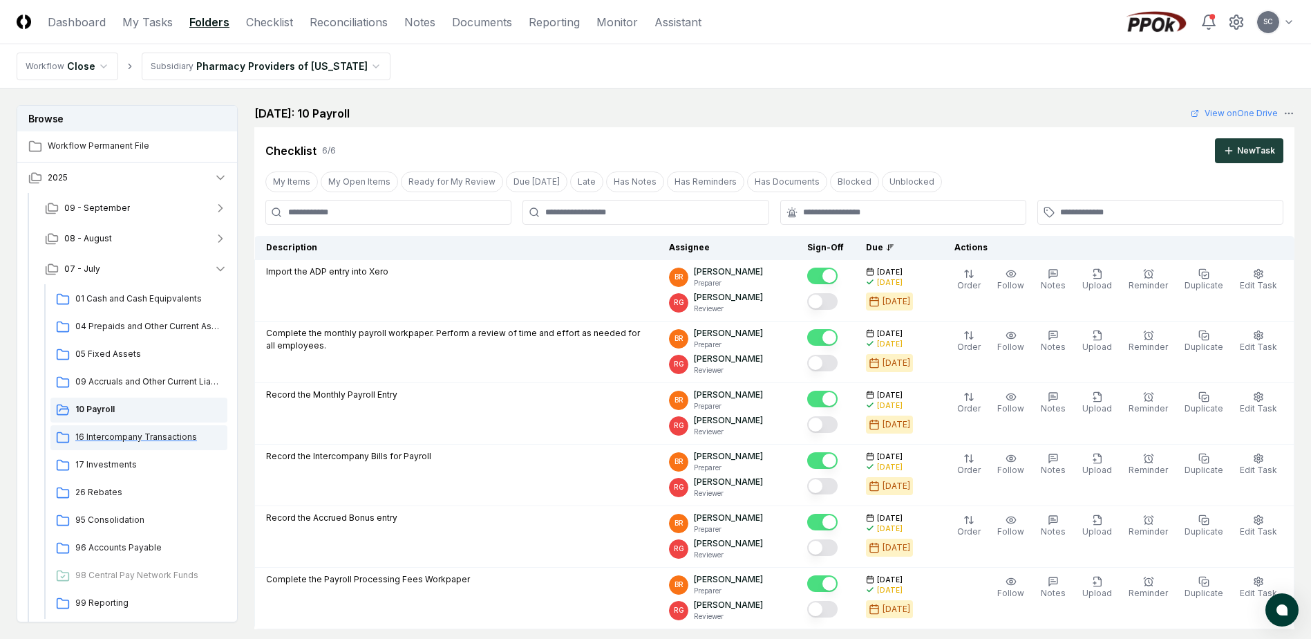
click at [111, 440] on span "16 Intercompany Transactions" at bounding box center [148, 437] width 147 height 12
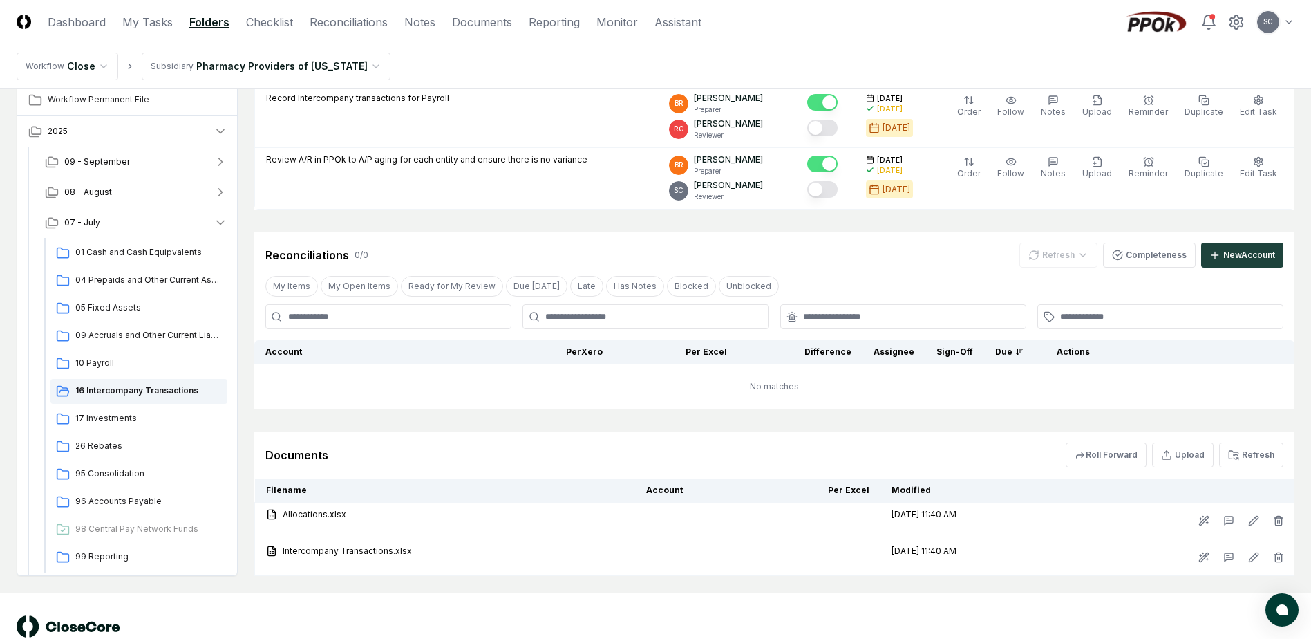
scroll to position [484, 0]
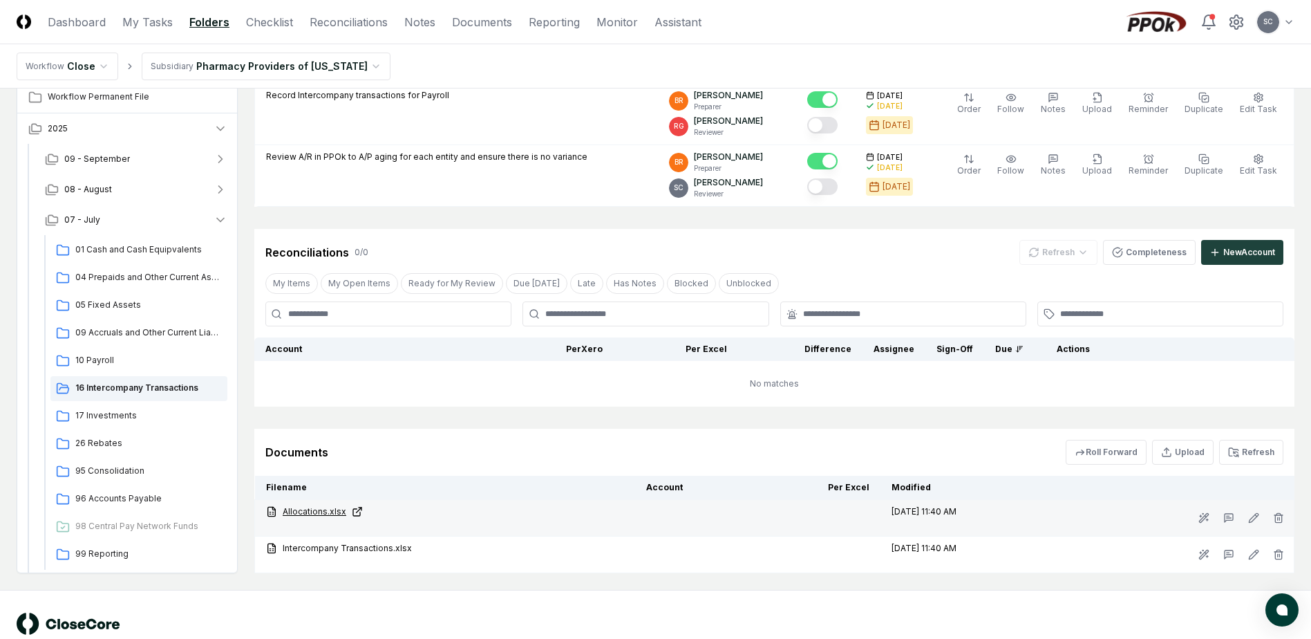
click at [312, 507] on link "Allocations.xlsx" at bounding box center [445, 511] width 358 height 12
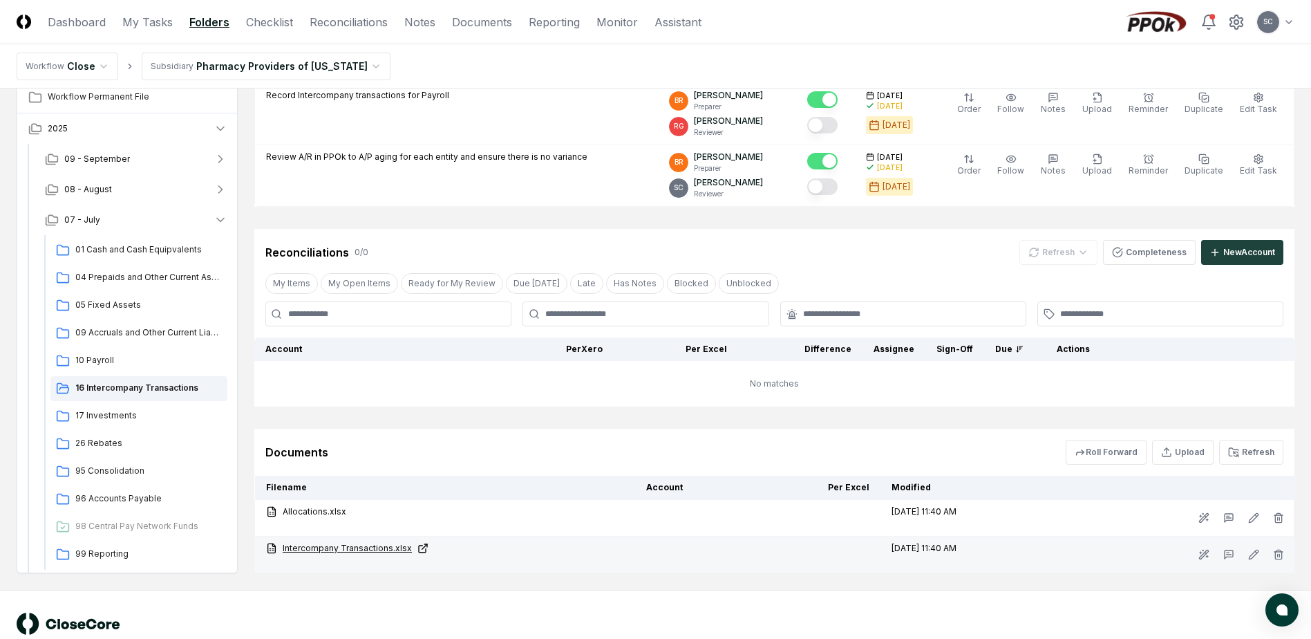
click at [305, 551] on link "Intercompany Transactions.xlsx" at bounding box center [445, 548] width 358 height 12
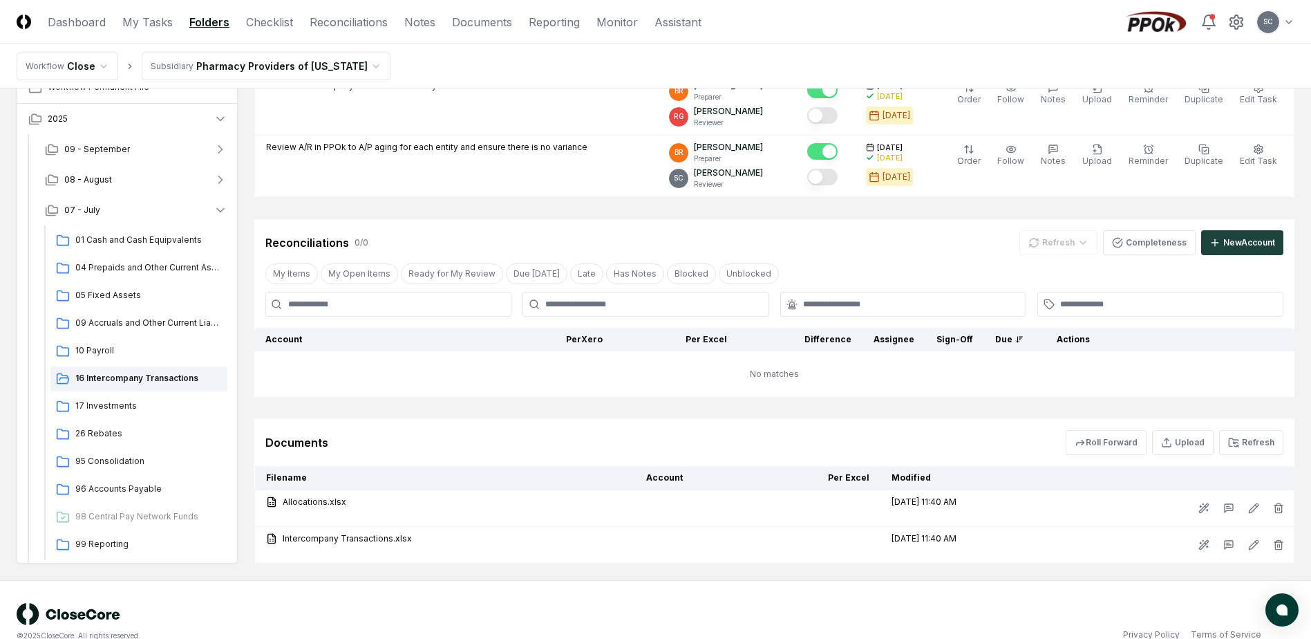
scroll to position [518, 0]
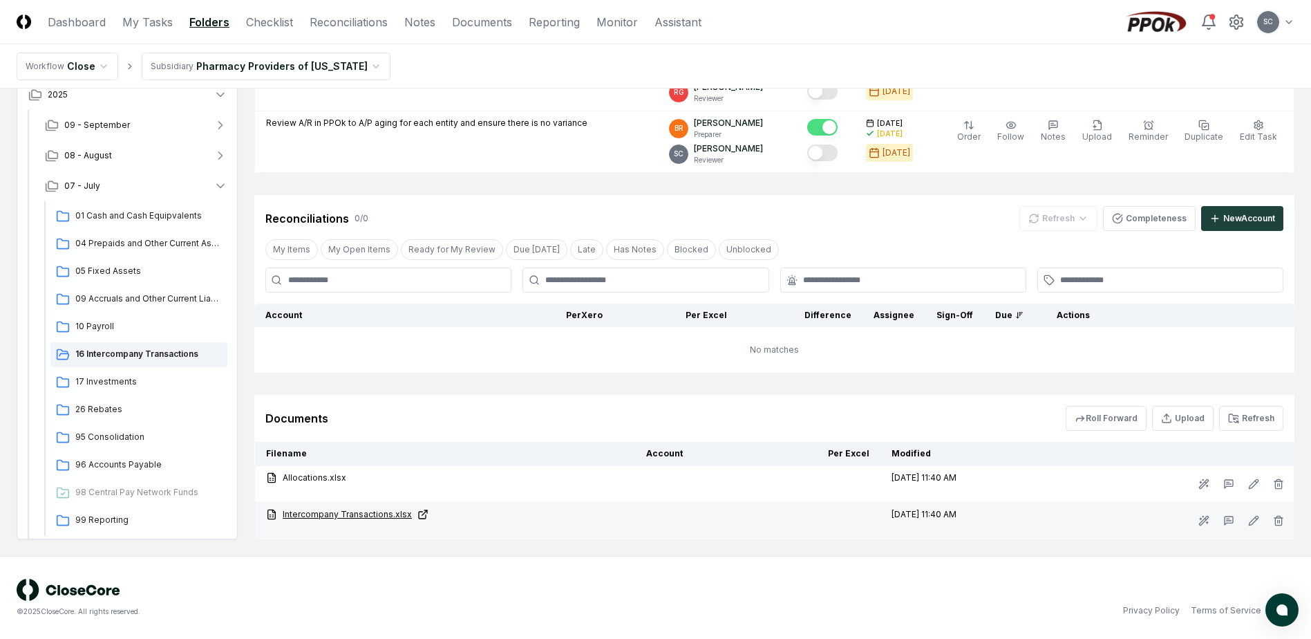
click at [306, 512] on link "Intercompany Transactions.xlsx" at bounding box center [445, 514] width 358 height 12
